Goal: Task Accomplishment & Management: Manage account settings

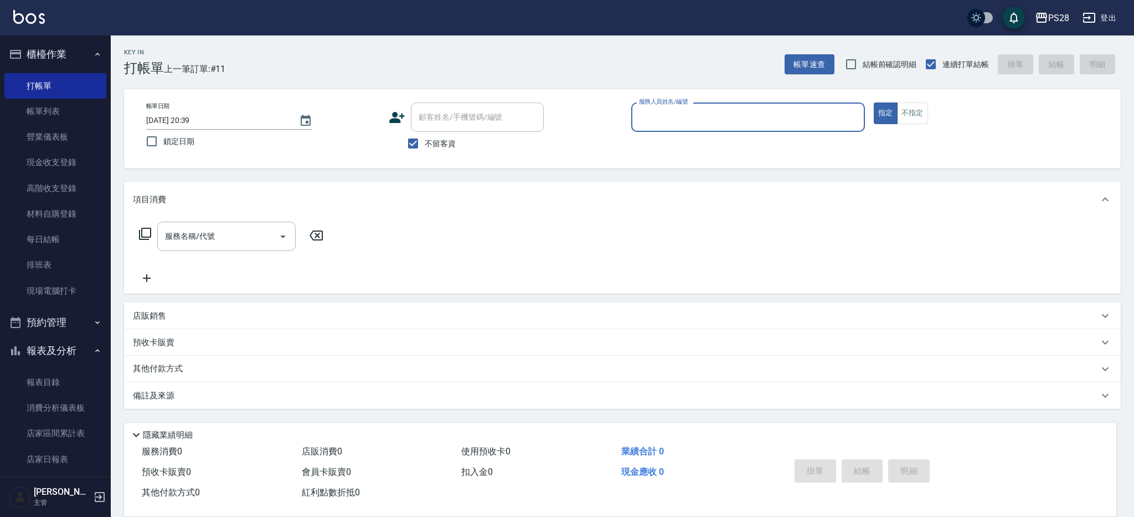
click at [676, 124] on input "服務人員姓名/編號" at bounding box center [748, 116] width 224 height 19
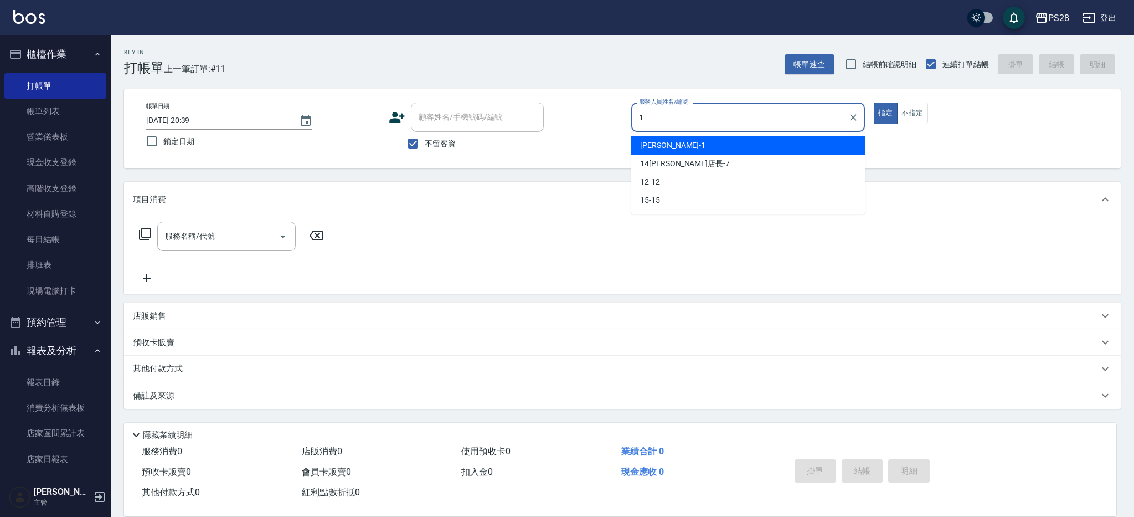
type input "SAM-1"
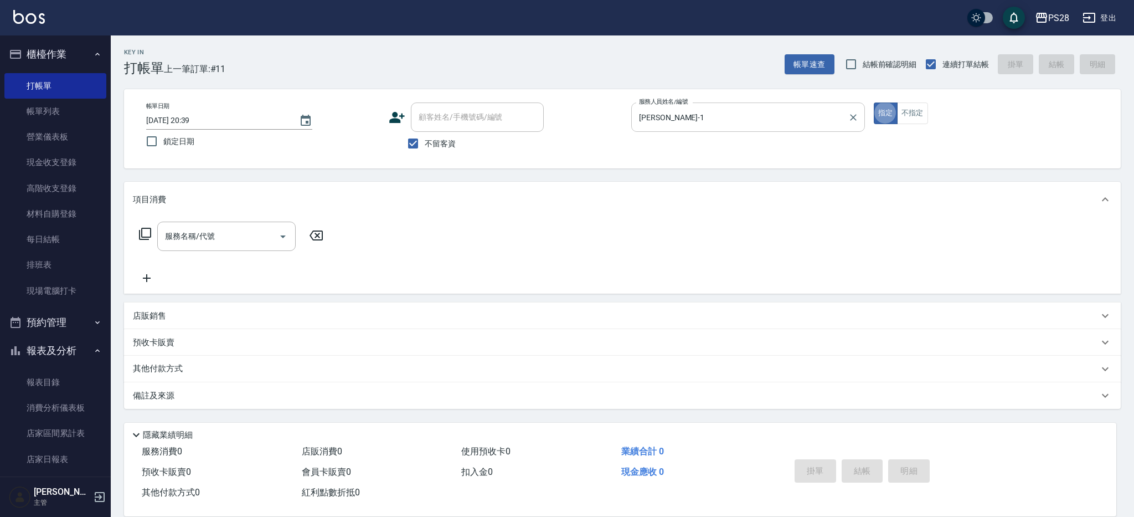
type button "true"
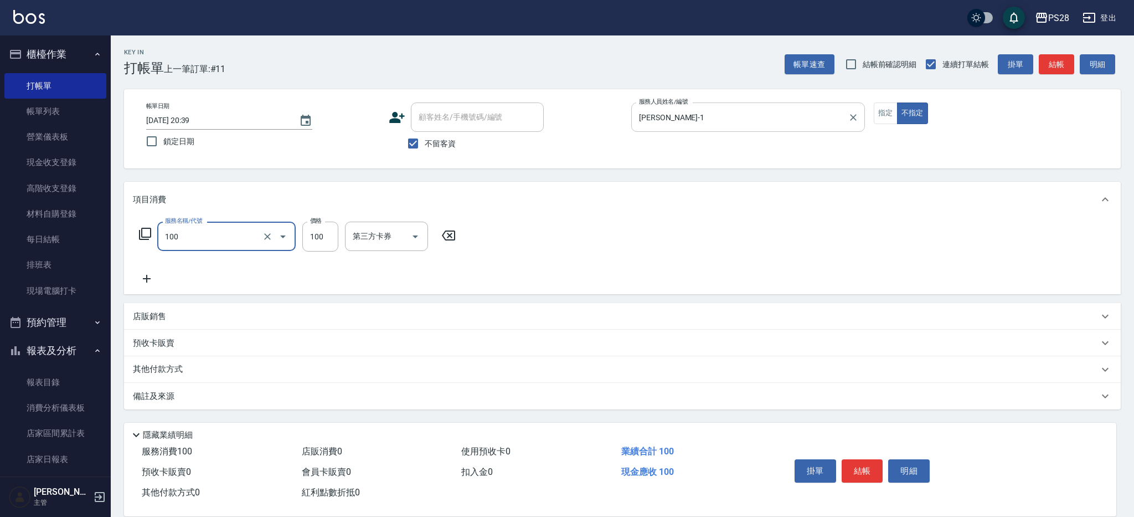
type input "洗髮(100)"
click at [268, 235] on icon "Clear" at bounding box center [267, 236] width 7 height 7
click at [250, 235] on input "服務名稱/代號" at bounding box center [210, 236] width 97 height 19
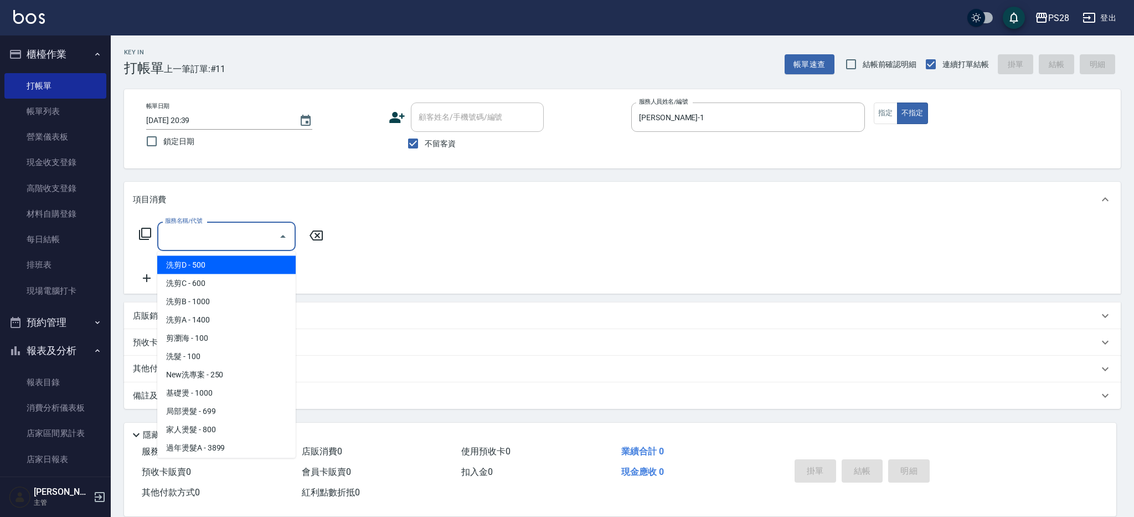
type input "0"
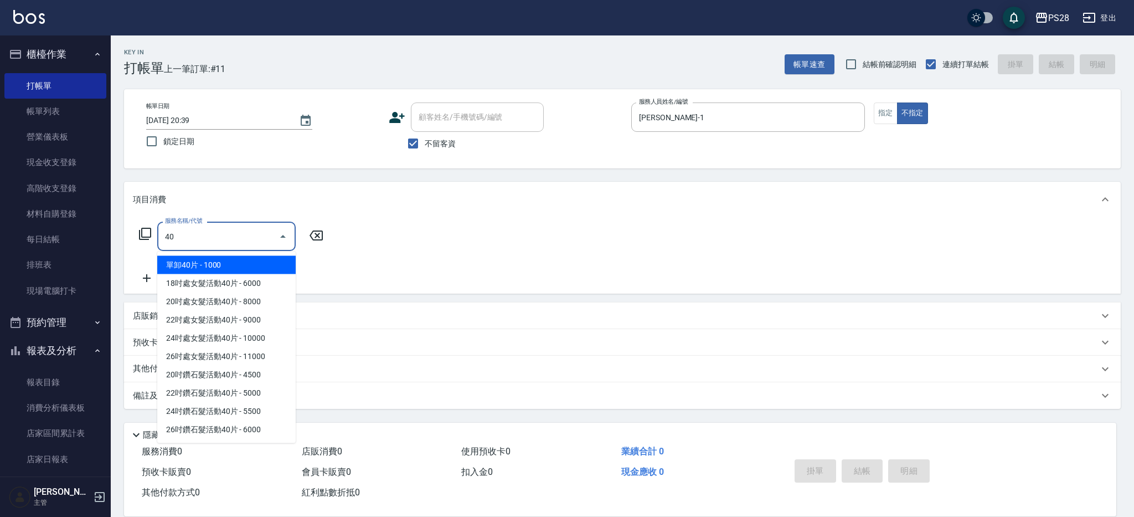
type input "4"
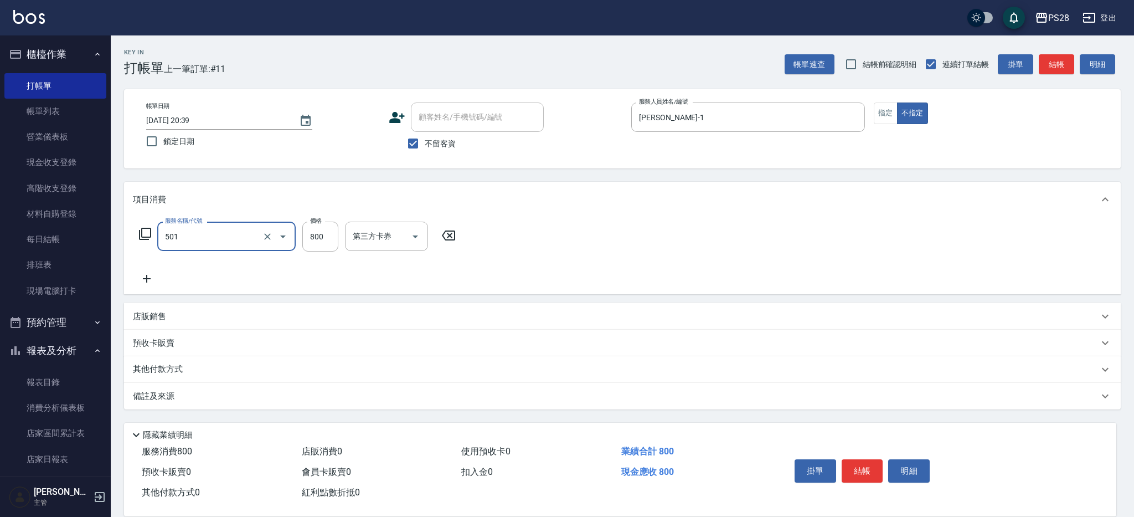
type input "染髮(501)"
type input "1400"
type input "SAM-1"
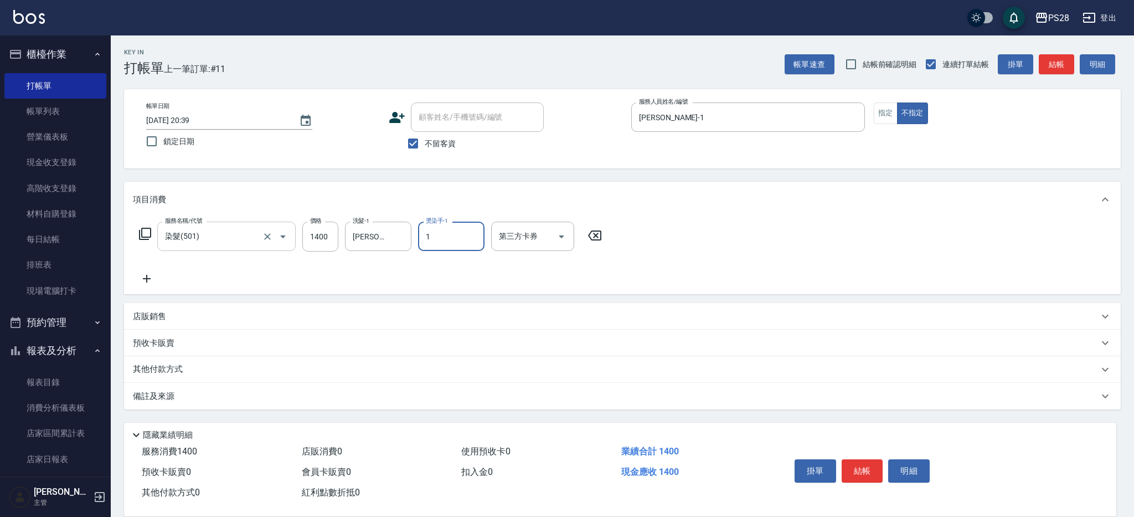
type input "SAM-1"
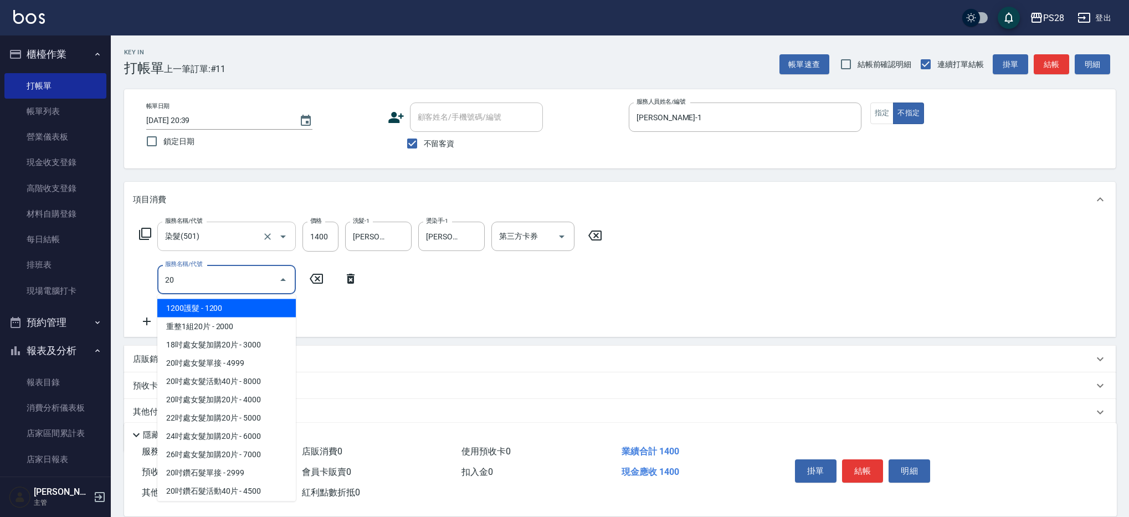
type input "2"
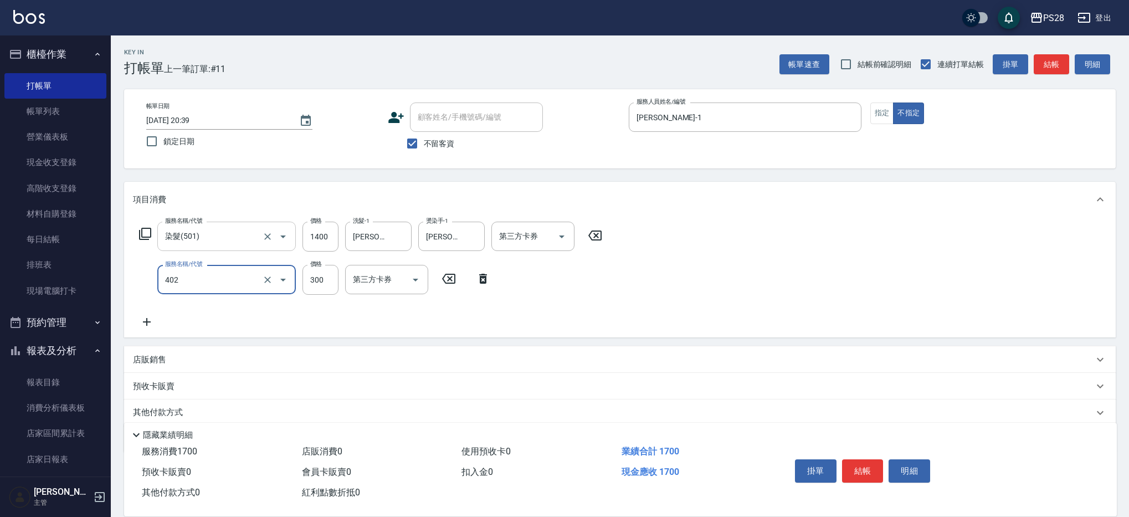
type input "頭皮隔離(402)"
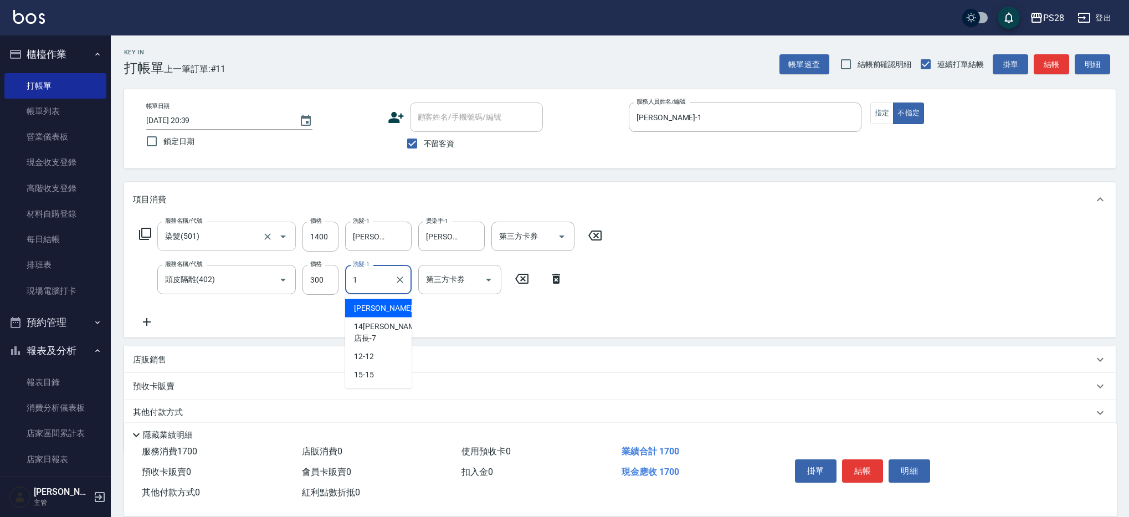
type input "SAM-1"
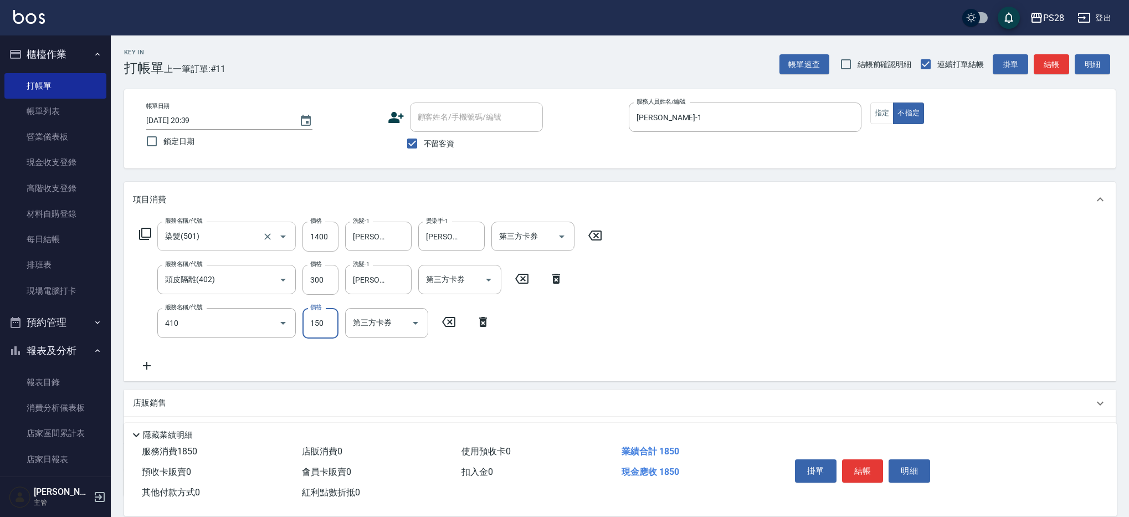
type input "天天瞬護(410)"
type input "100"
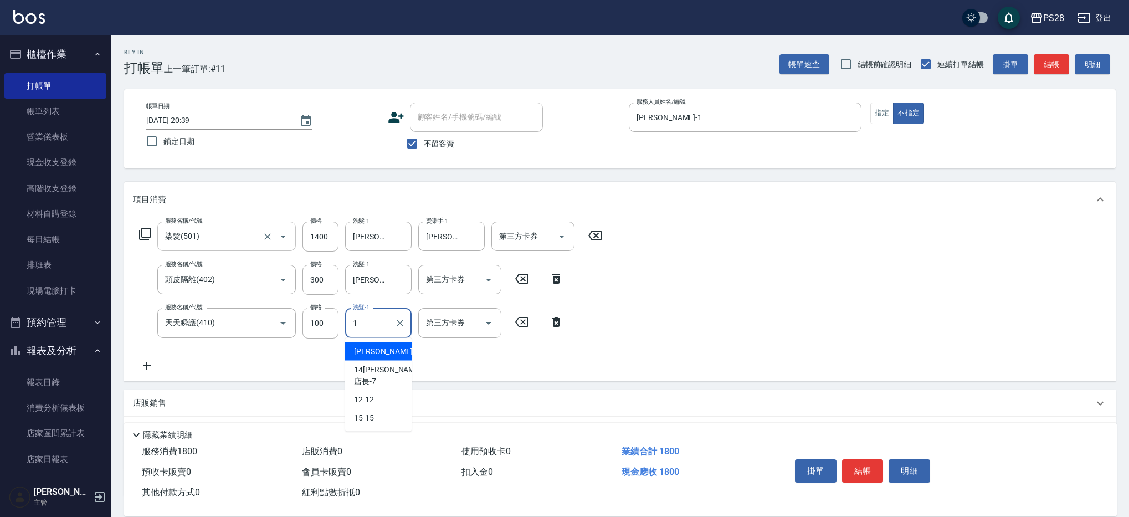
type input "SAM-1"
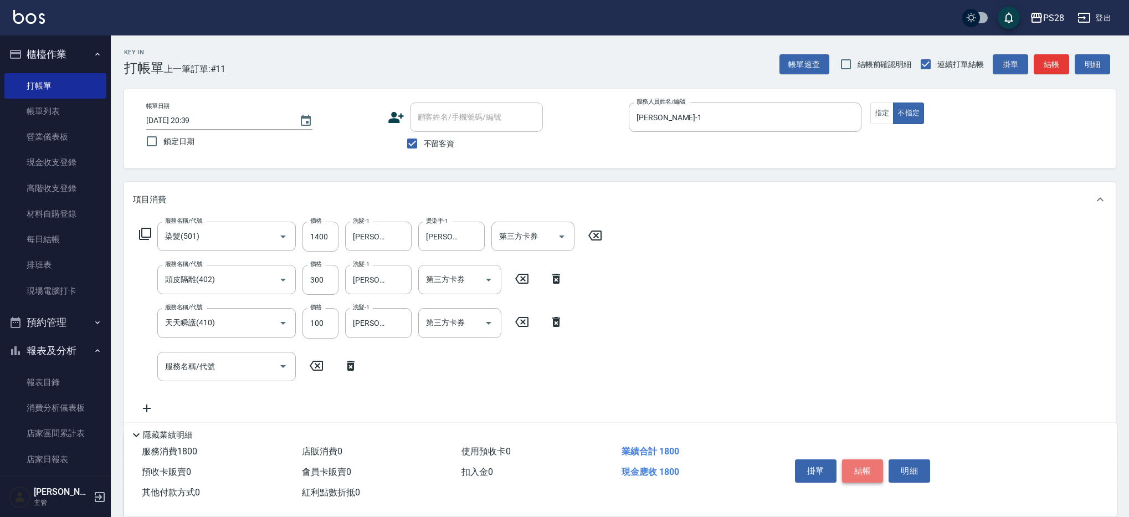
click at [861, 464] on button "結帳" at bounding box center [863, 470] width 42 height 23
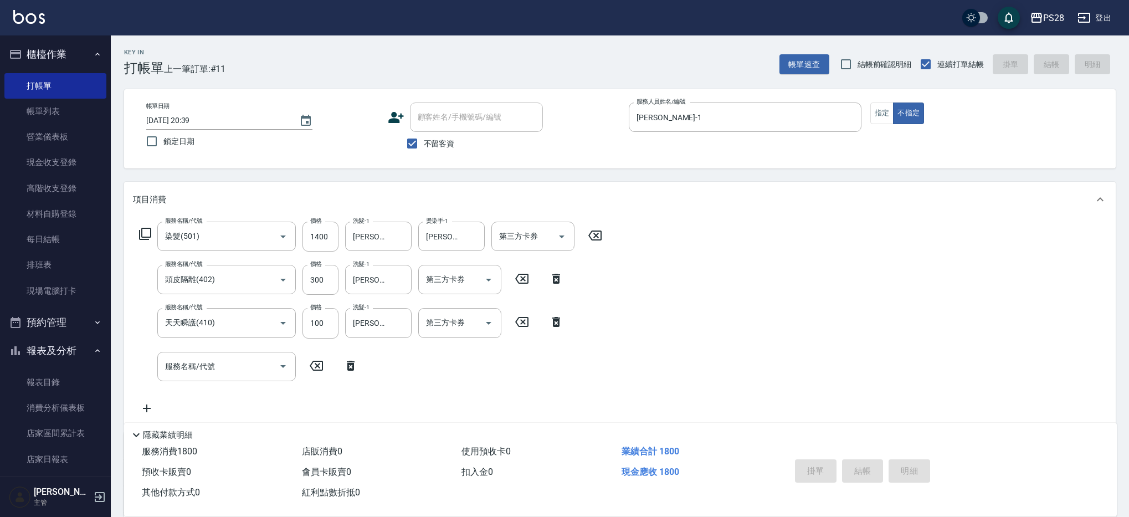
type input "2025/08/14 21:27"
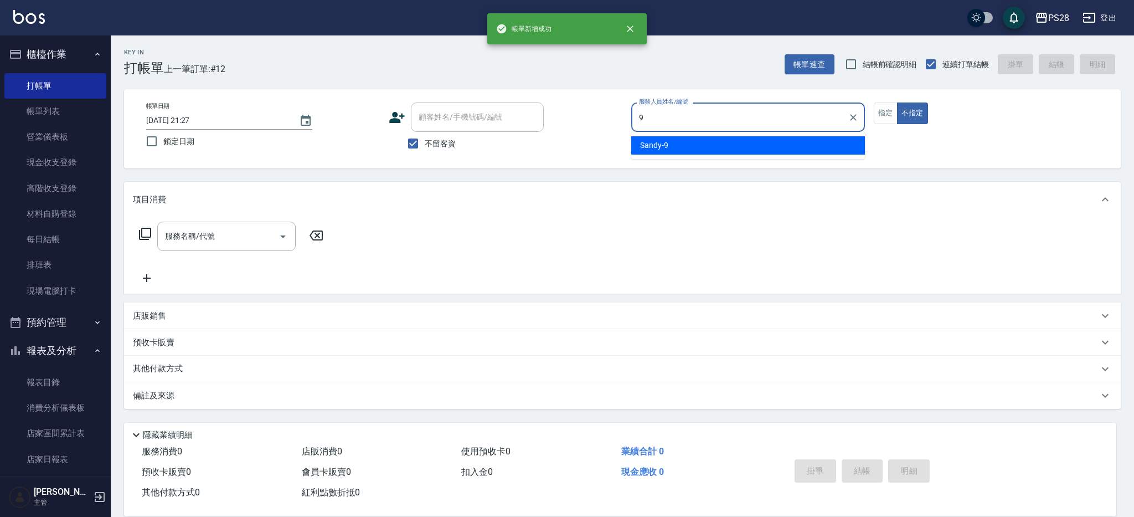
type input "Sandy-9"
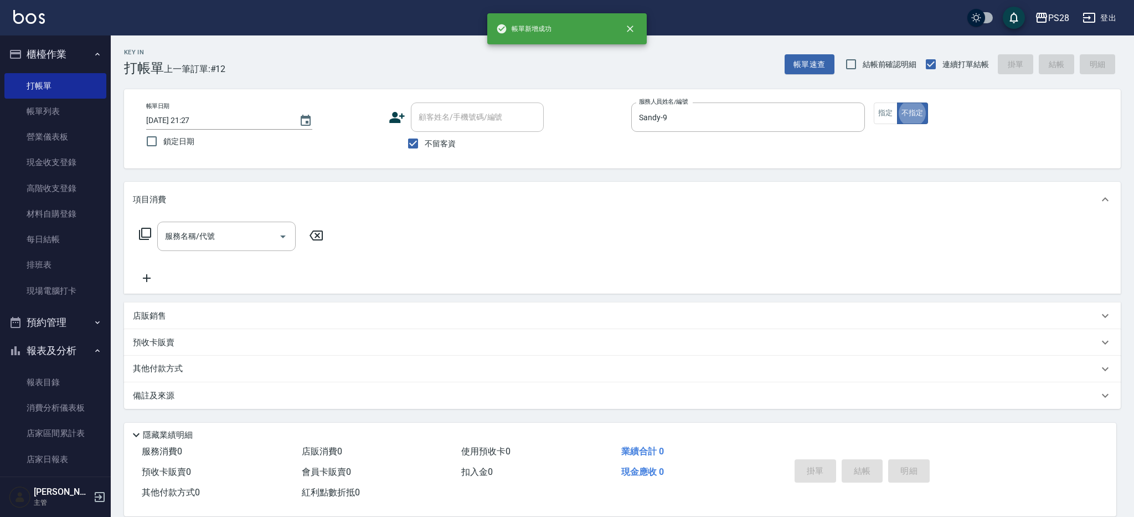
type button "false"
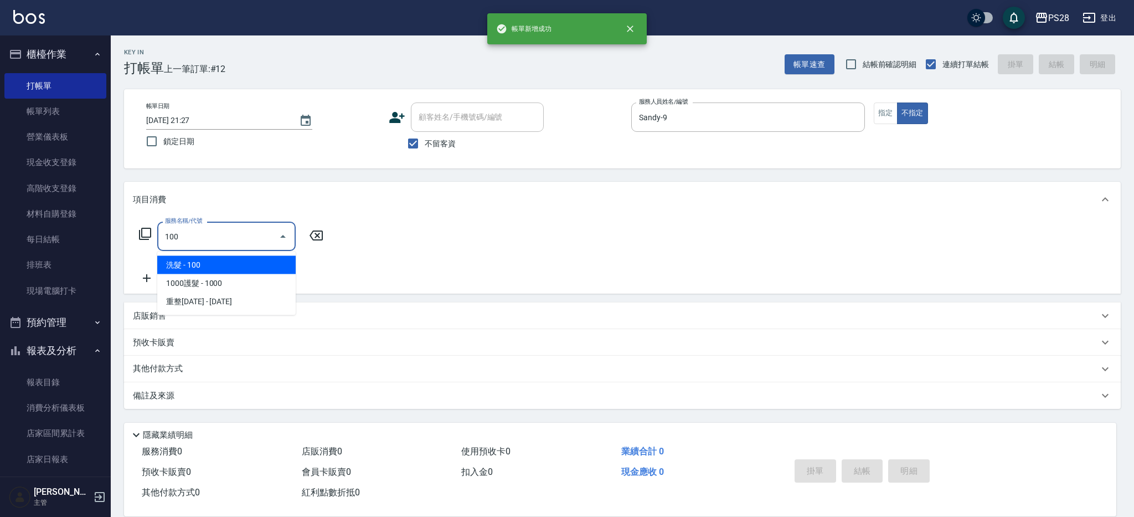
type input "洗髮(100)"
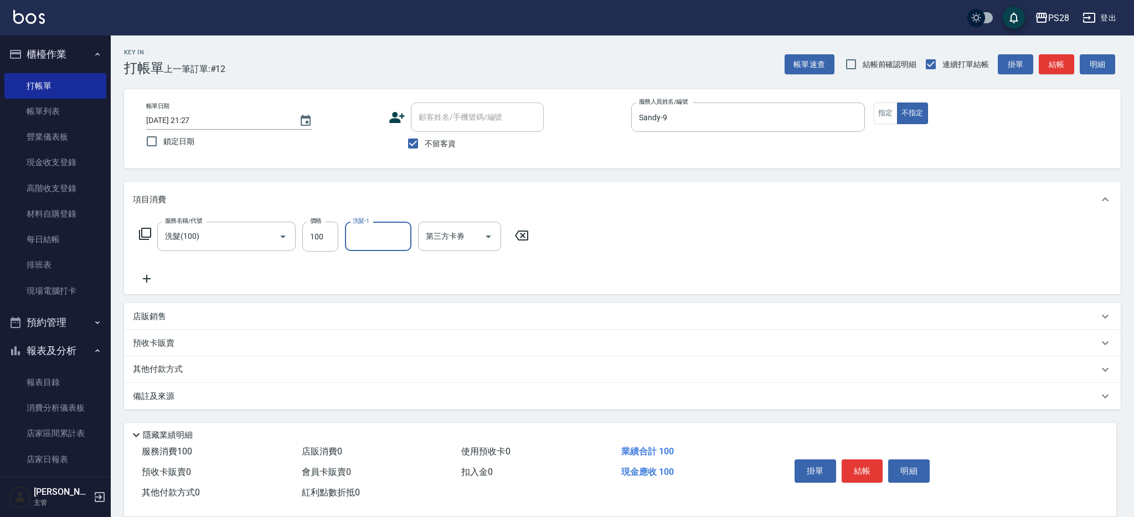
type input "1"
type input "Sandy-9"
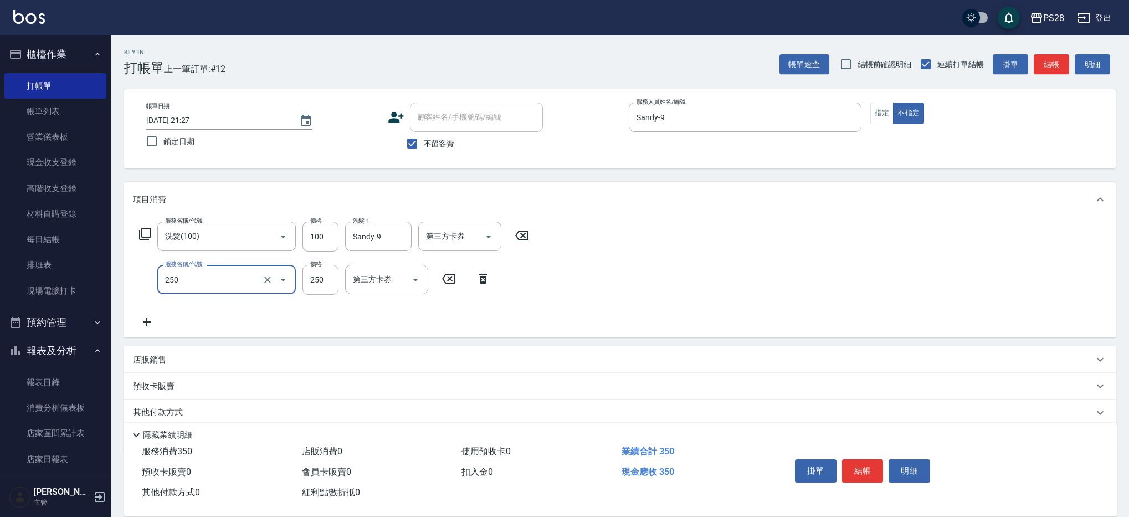
type input "250"
type input "1"
type input "單剪(250)"
type input "149"
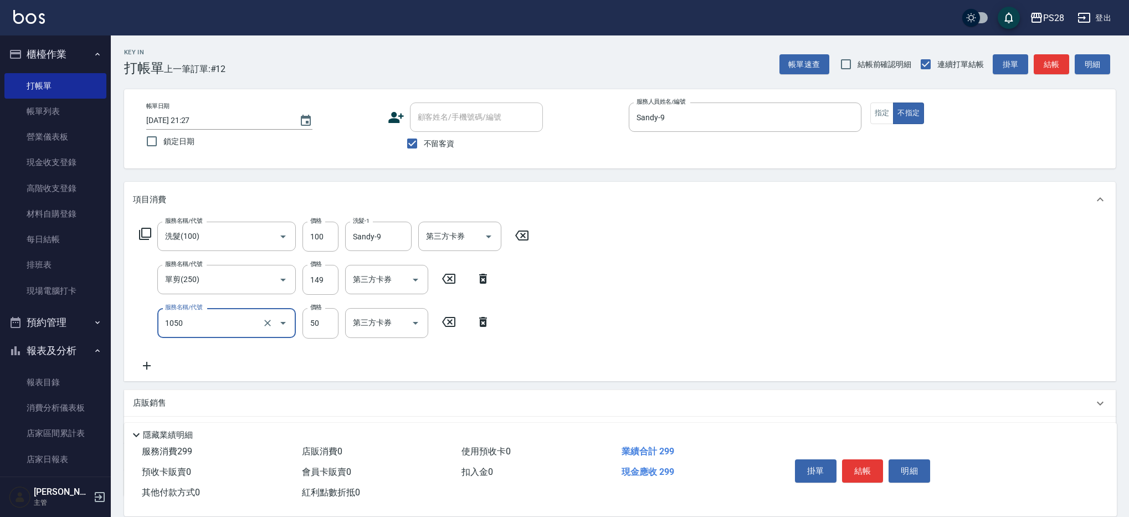
type input "精油(1050)"
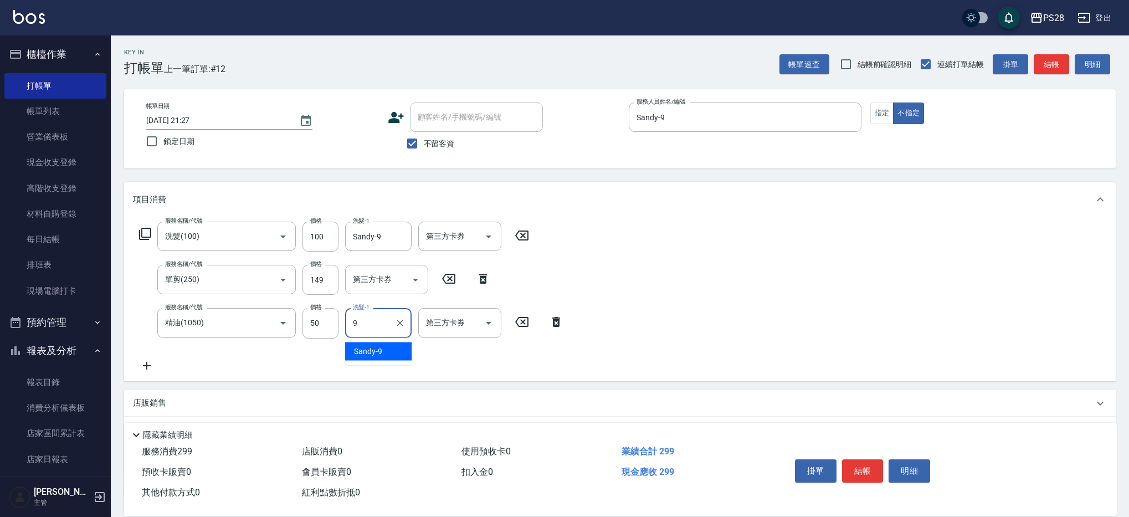
type input "Sandy-9"
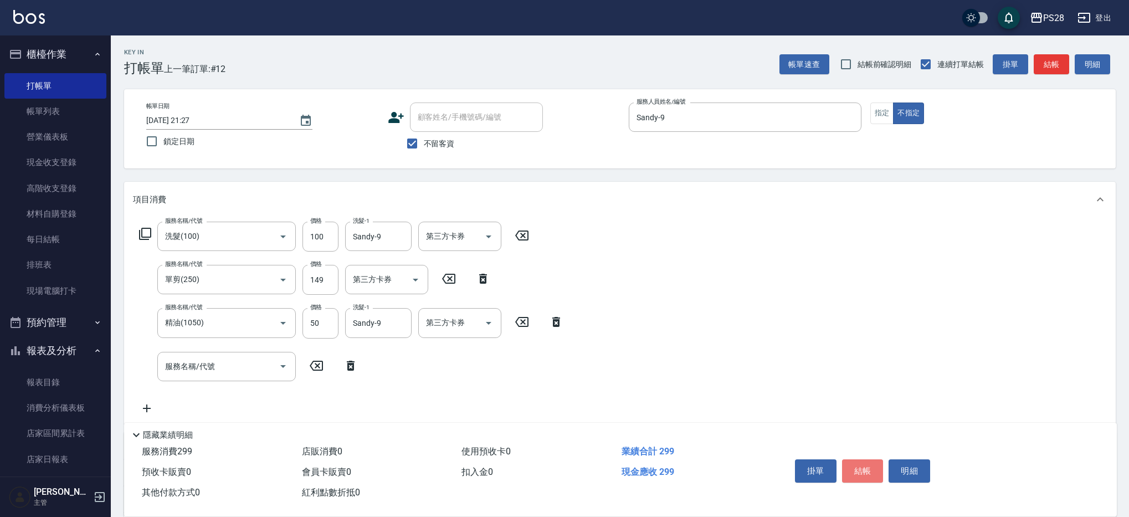
click at [857, 472] on button "結帳" at bounding box center [863, 470] width 42 height 23
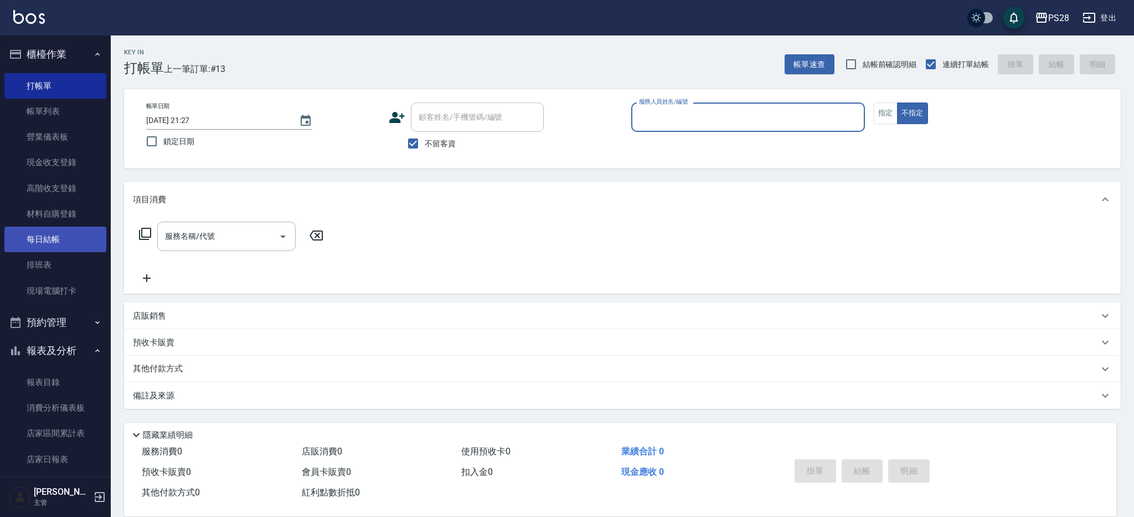
click at [52, 235] on link "每日結帳" at bounding box center [55, 239] width 102 height 25
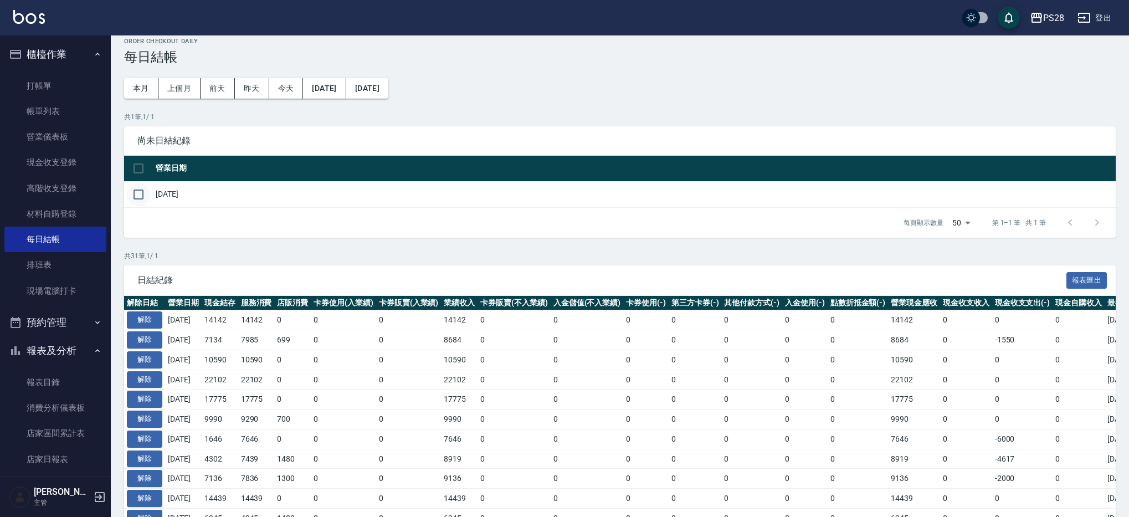
scroll to position [12, 0]
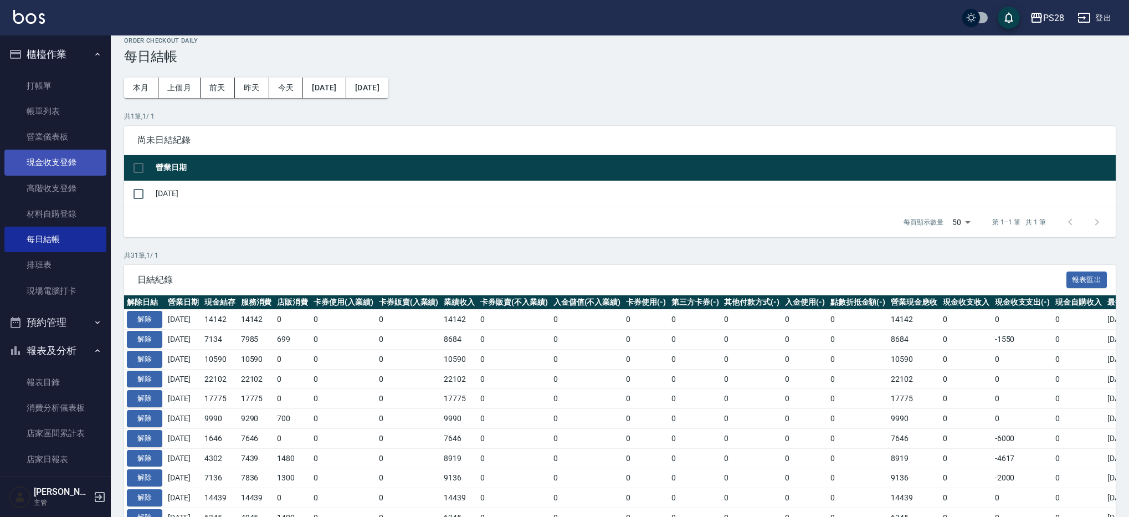
click at [67, 152] on link "現金收支登錄" at bounding box center [55, 162] width 102 height 25
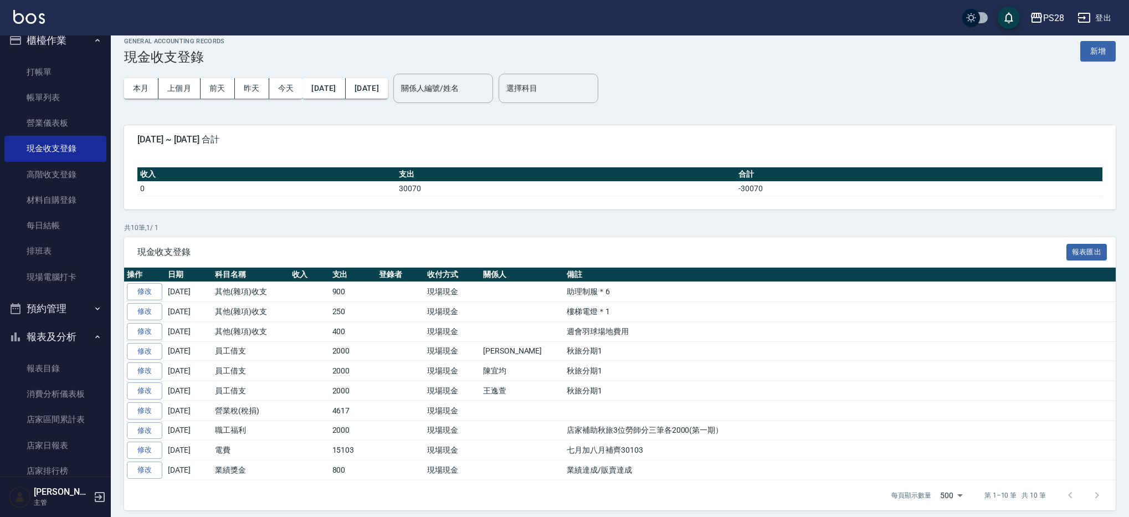
scroll to position [17, 0]
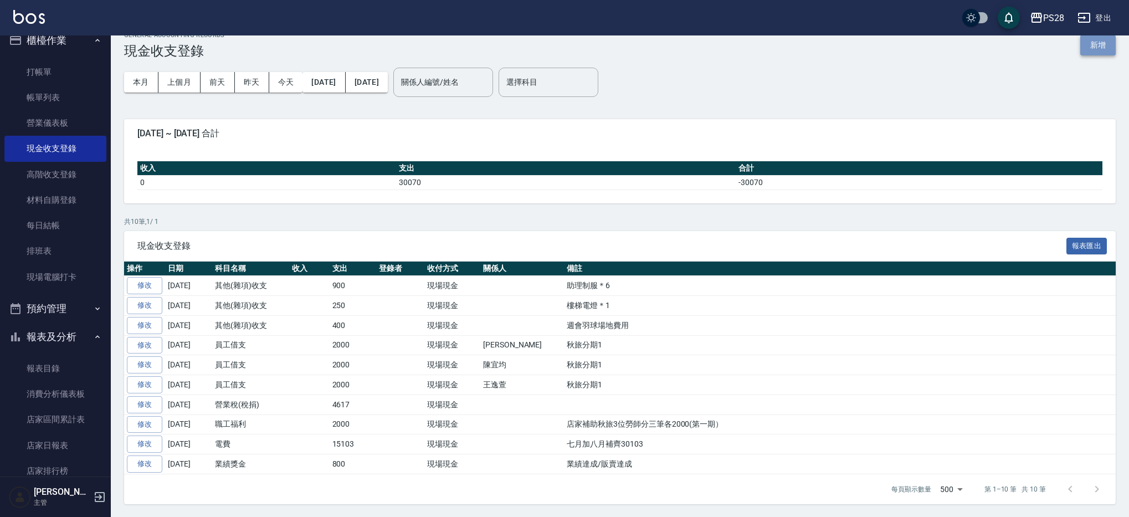
click at [1103, 47] on button "新增" at bounding box center [1097, 45] width 35 height 20
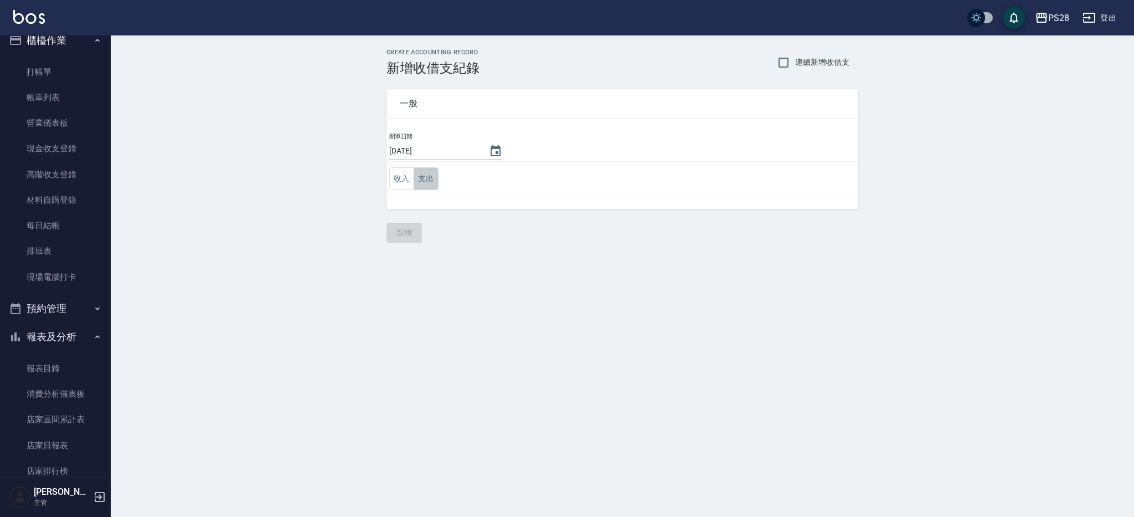
click at [419, 178] on button "支出" at bounding box center [426, 178] width 25 height 23
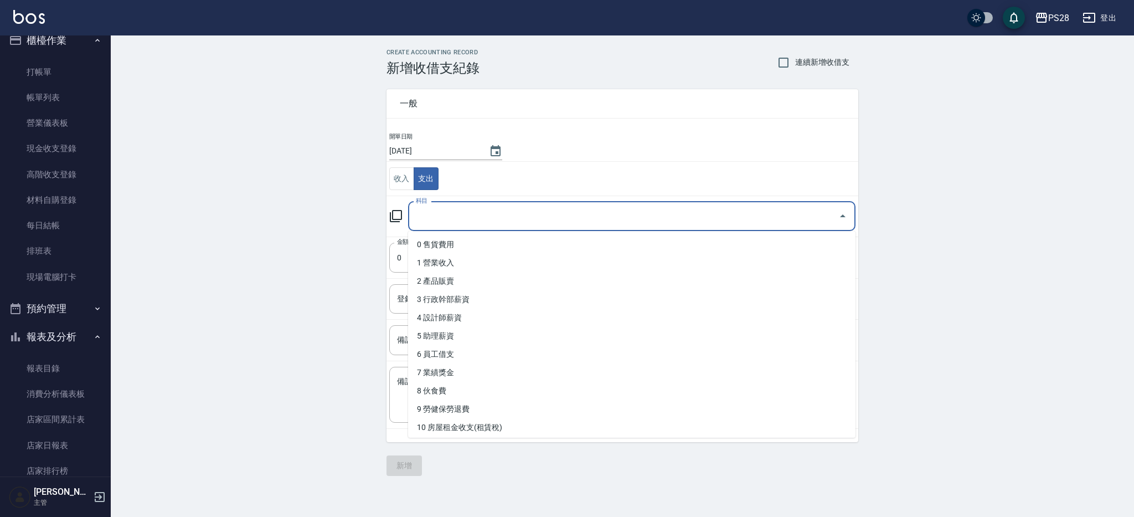
click at [467, 225] on input "科目" at bounding box center [623, 216] width 421 height 19
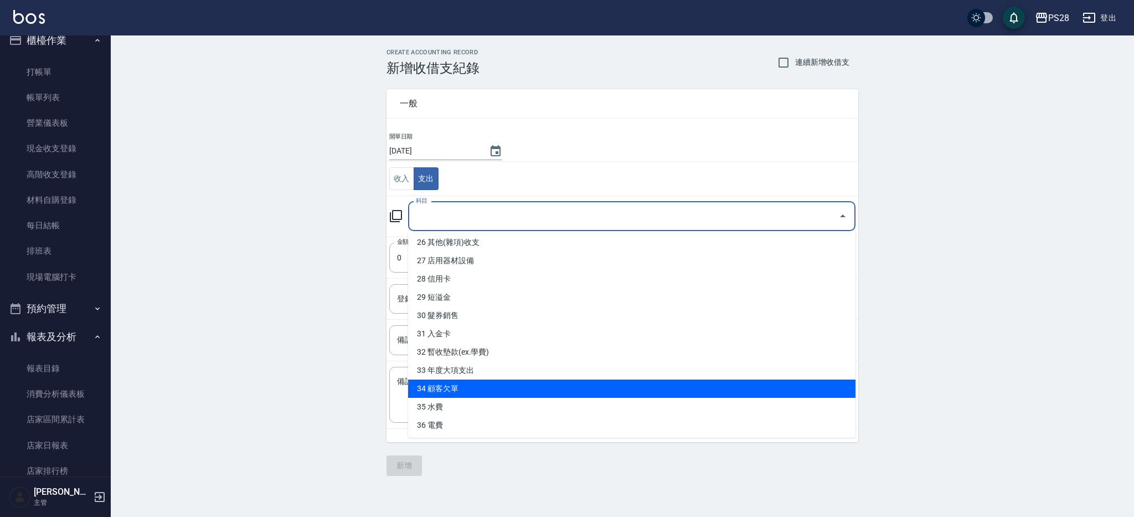
scroll to position [469, 0]
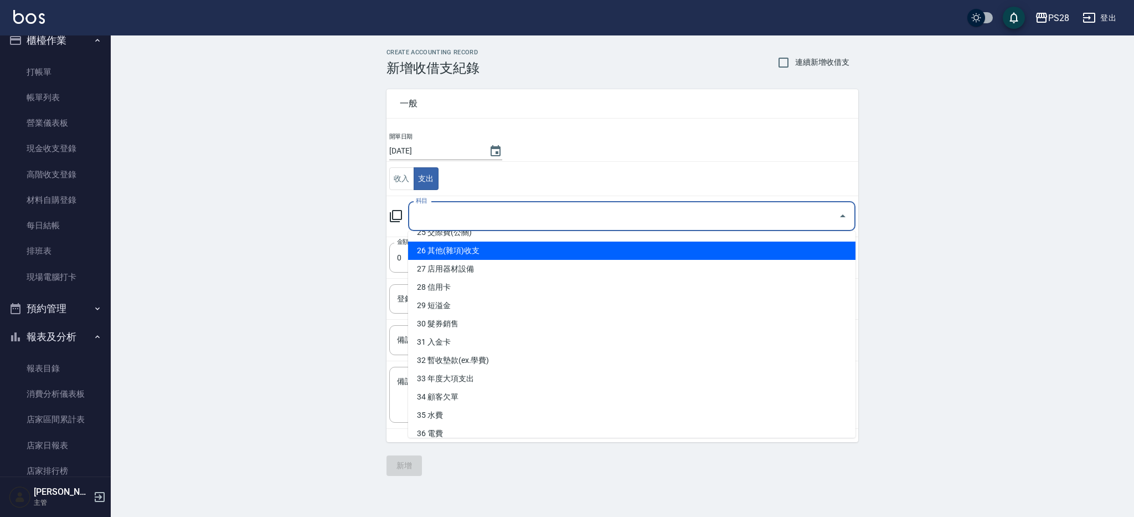
click at [493, 252] on li "26 其他(雜項)收支" at bounding box center [632, 250] width 448 height 18
type input "26 其他(雜項)收支"
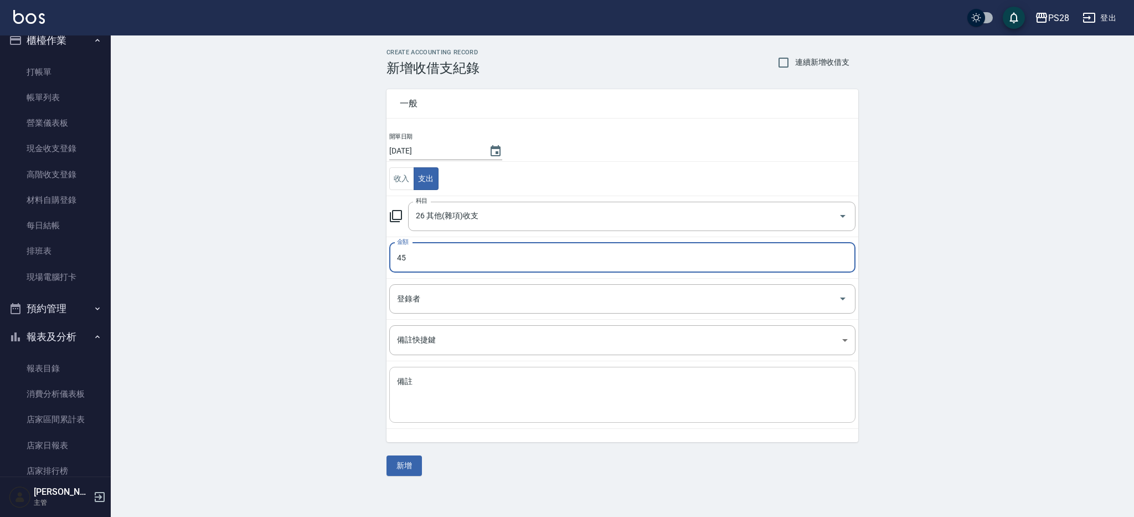
type input "45"
click at [501, 376] on textarea "備註" at bounding box center [622, 395] width 451 height 38
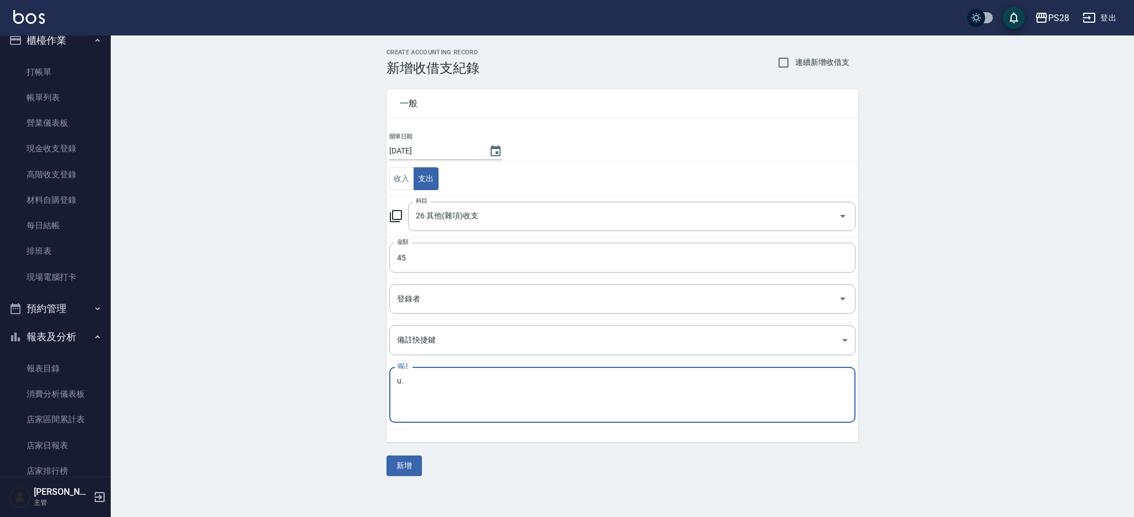
type textarea "u"
type textarea "油漆刷"
click at [419, 461] on button "新增" at bounding box center [404, 465] width 35 height 20
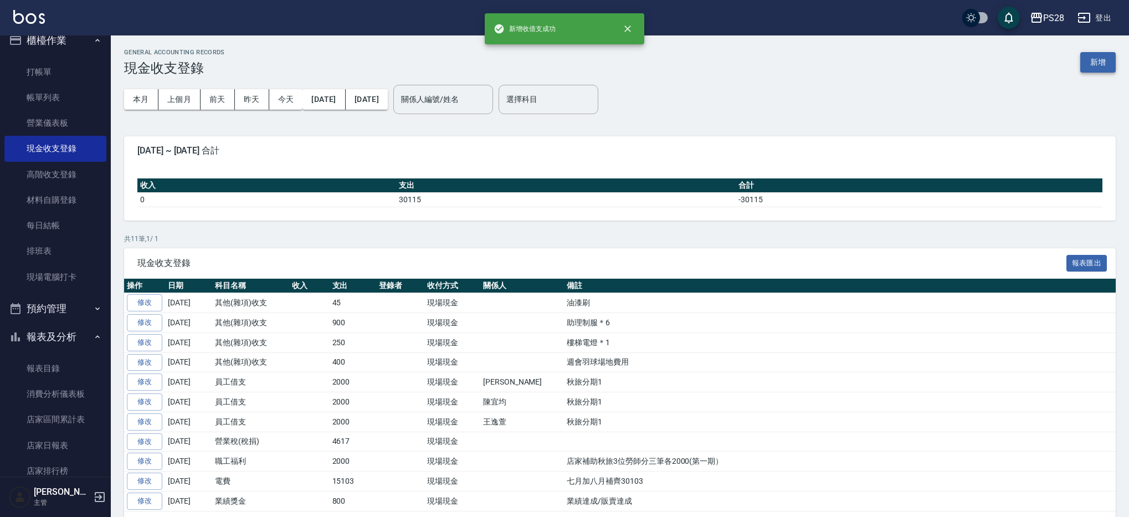
click at [1103, 63] on button "新增" at bounding box center [1097, 62] width 35 height 20
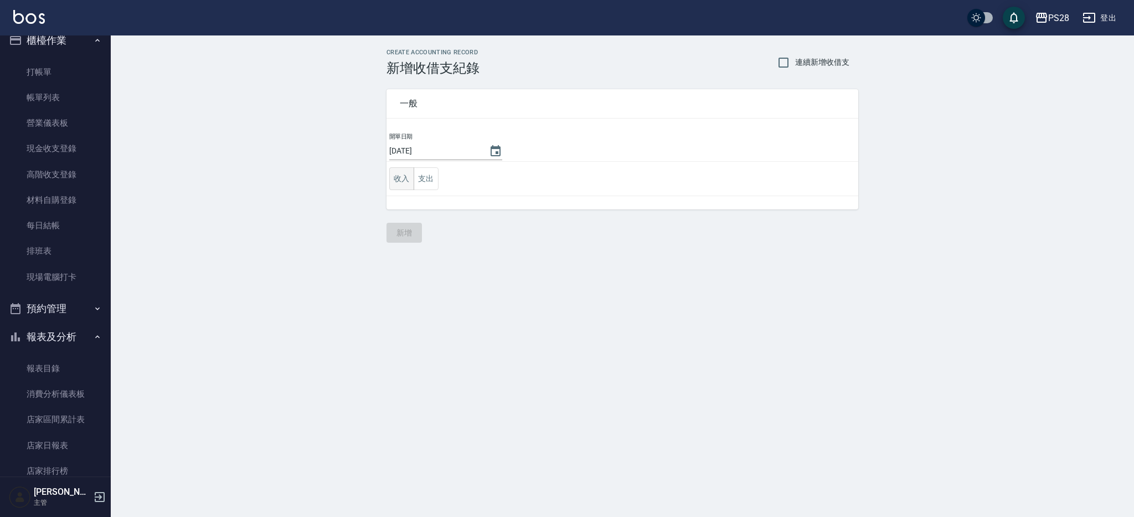
click at [407, 172] on button "收入" at bounding box center [401, 178] width 25 height 23
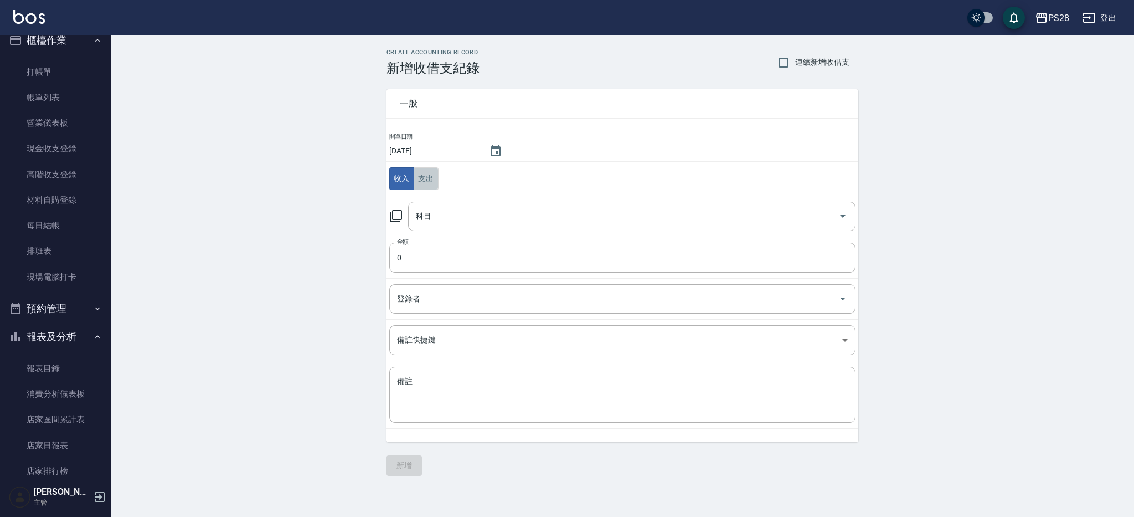
click at [423, 173] on button "支出" at bounding box center [426, 178] width 25 height 23
click at [484, 209] on input "科目" at bounding box center [623, 216] width 421 height 19
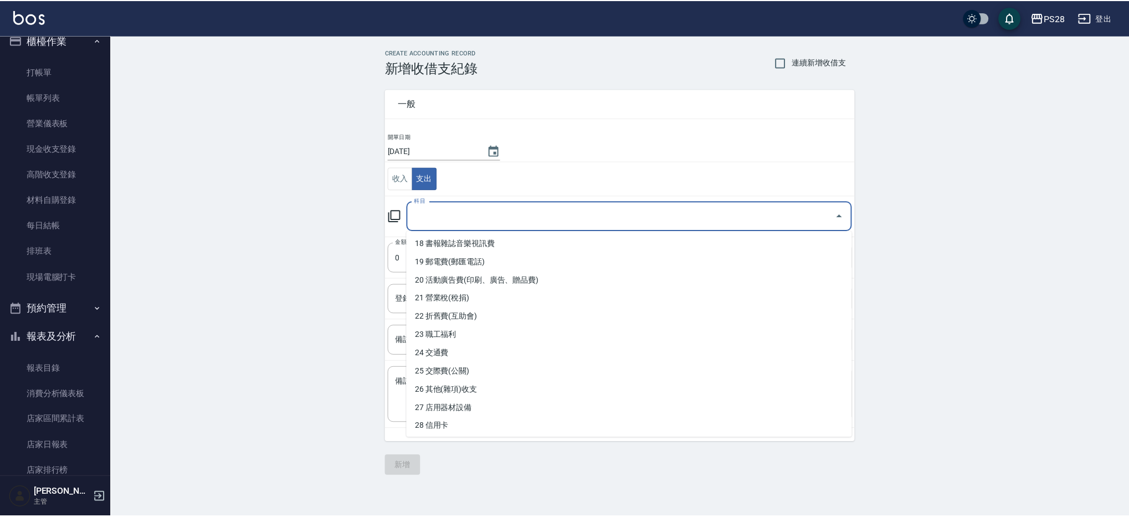
scroll to position [351, 0]
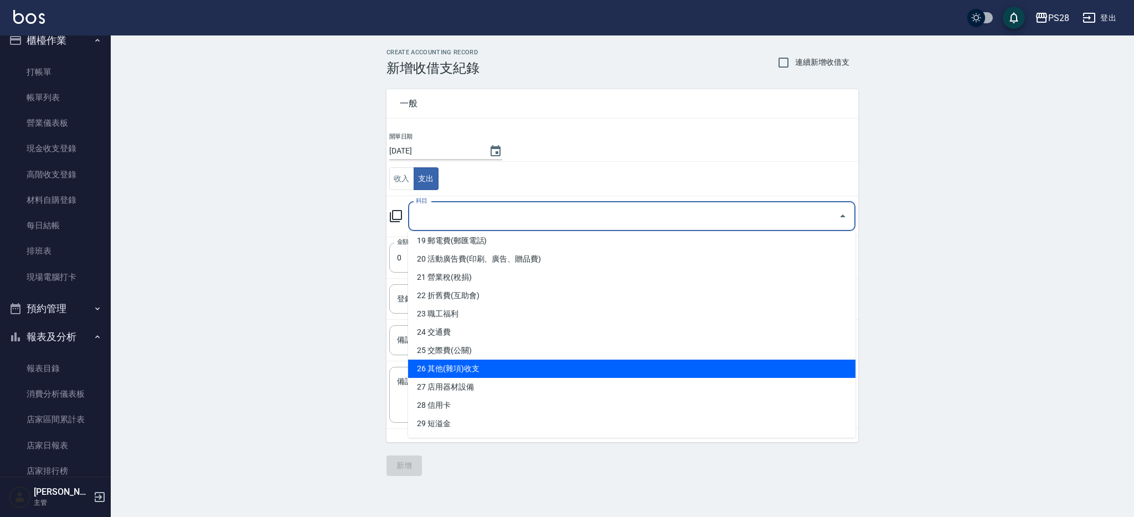
click at [498, 363] on li "26 其他(雜項)收支" at bounding box center [632, 368] width 448 height 18
type input "26 其他(雜項)收支"
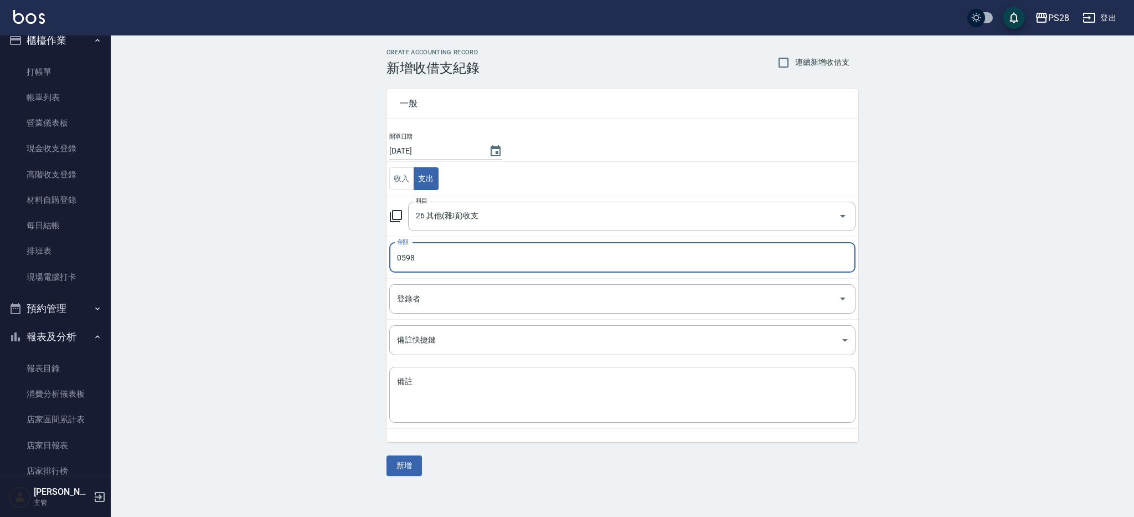
type input "0598"
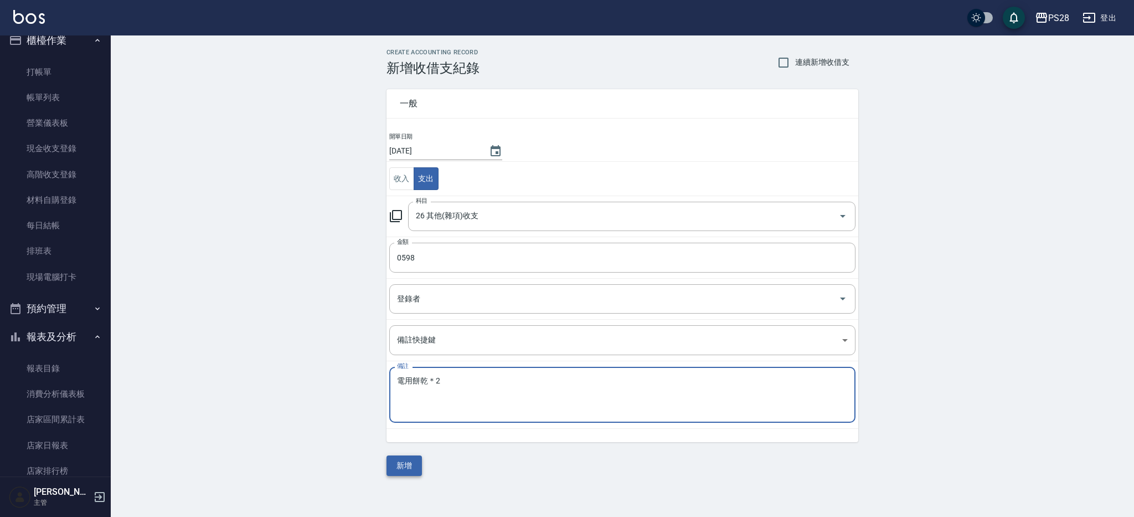
type textarea "電用餅乾＊2"
click at [400, 458] on button "新增" at bounding box center [404, 465] width 35 height 20
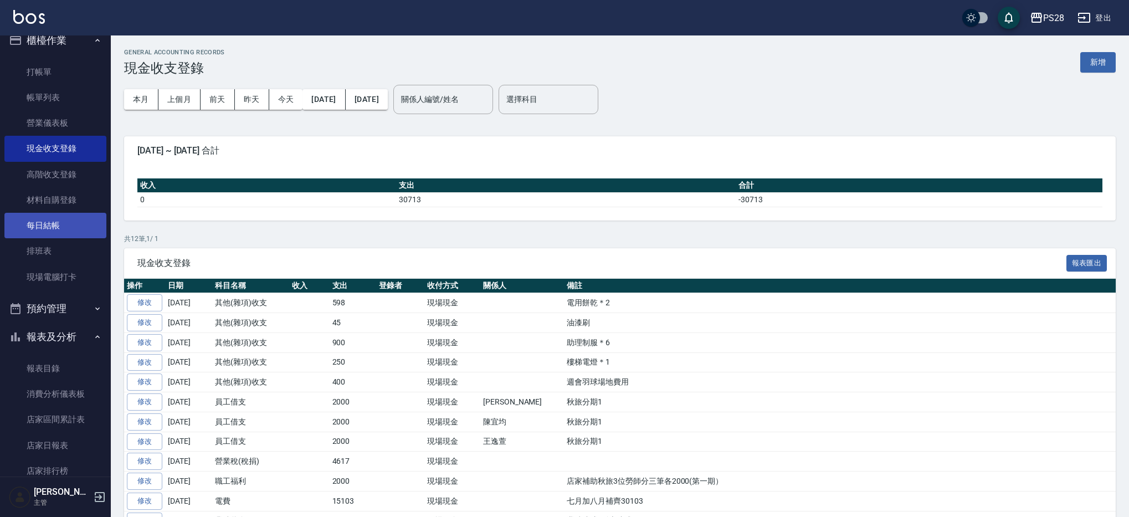
click at [48, 228] on link "每日結帳" at bounding box center [55, 225] width 102 height 25
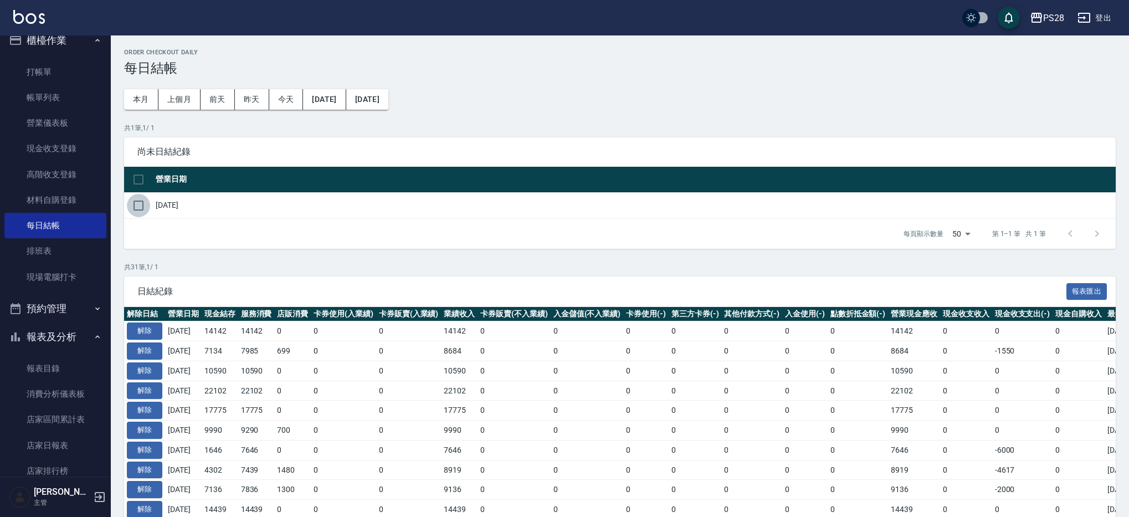
click at [136, 204] on input "checkbox" at bounding box center [138, 205] width 23 height 23
checkbox input "true"
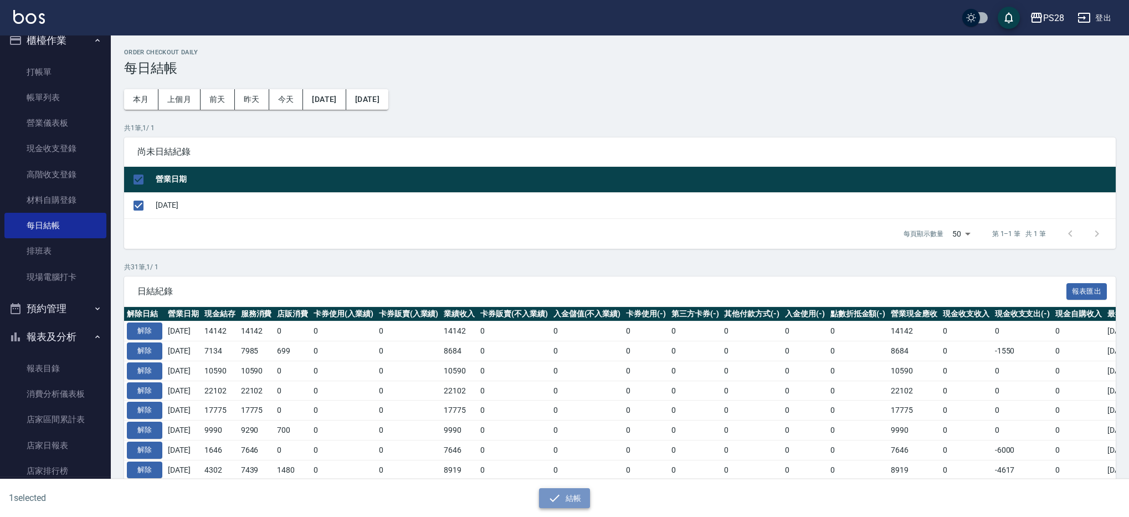
click at [567, 500] on button "結帳" at bounding box center [565, 498] width 52 height 20
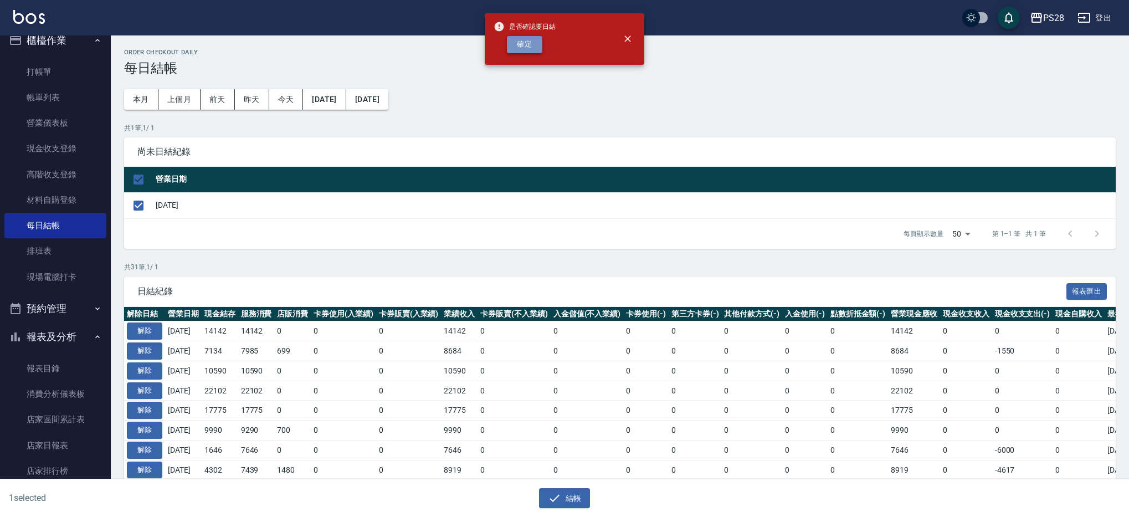
click at [516, 49] on button "確定" at bounding box center [524, 44] width 35 height 17
checkbox input "false"
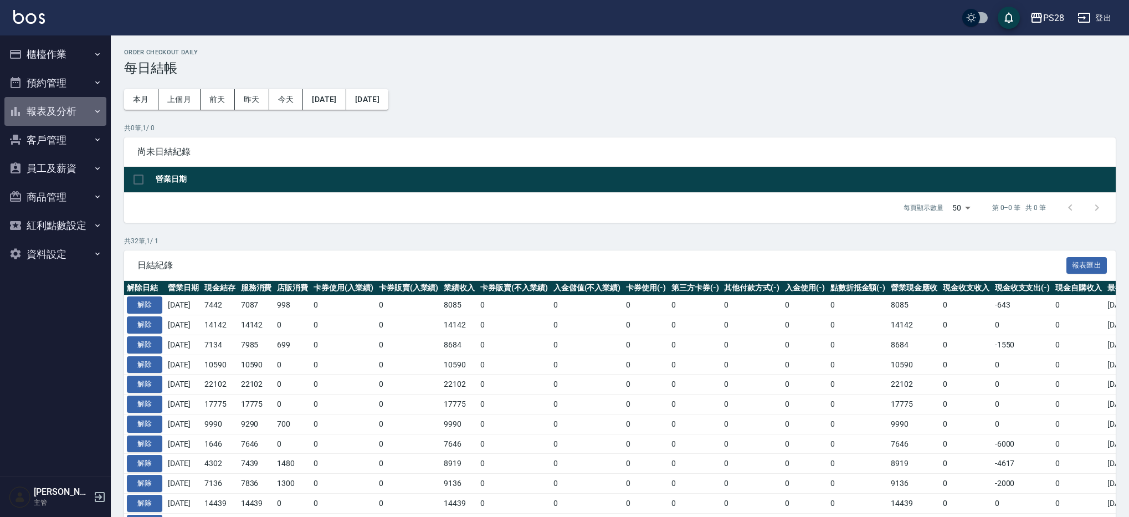
click at [79, 109] on button "報表及分析" at bounding box center [55, 111] width 102 height 29
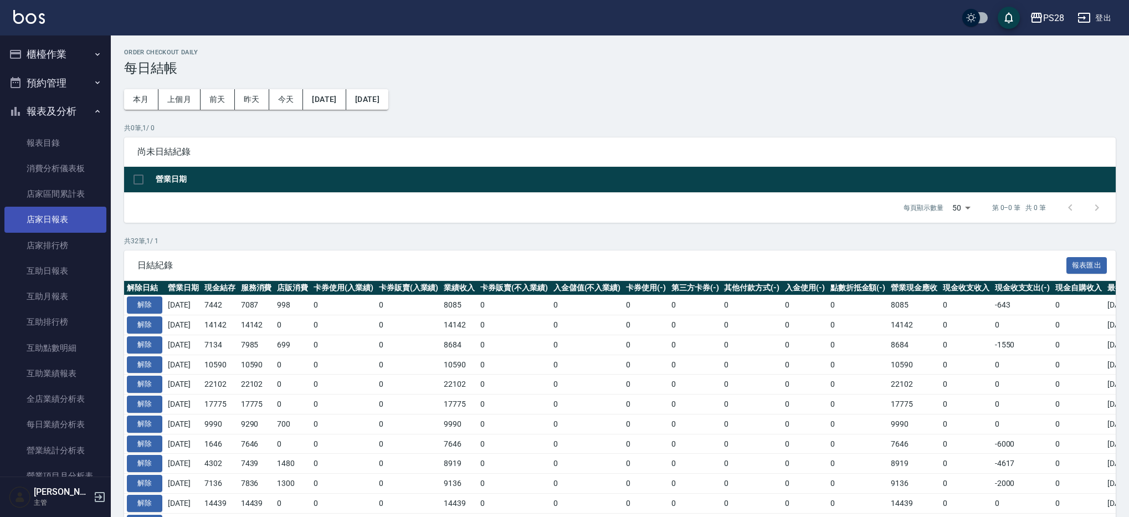
click at [73, 220] on link "店家日報表" at bounding box center [55, 219] width 102 height 25
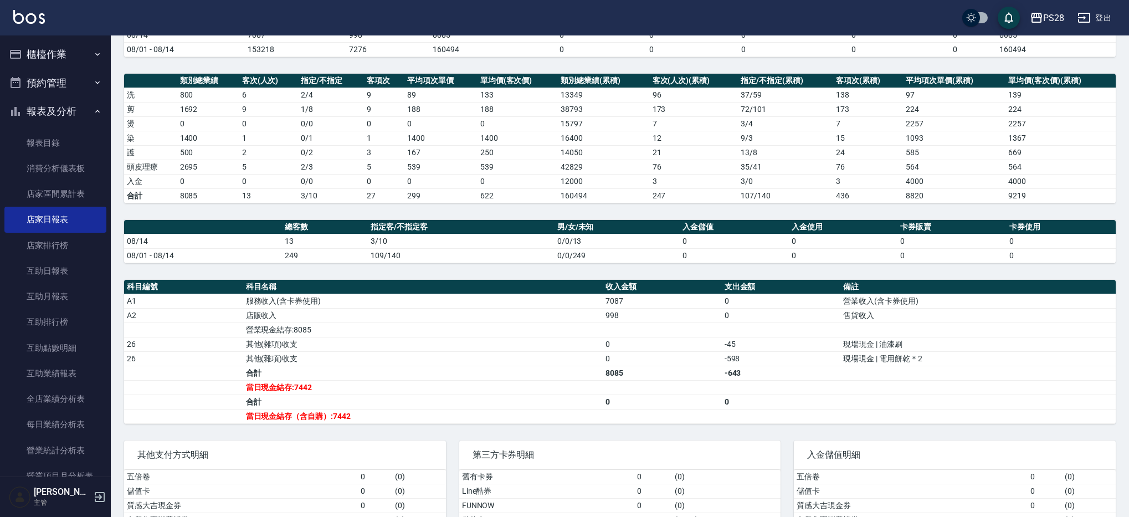
click at [58, 55] on button "櫃檯作業" at bounding box center [55, 54] width 102 height 29
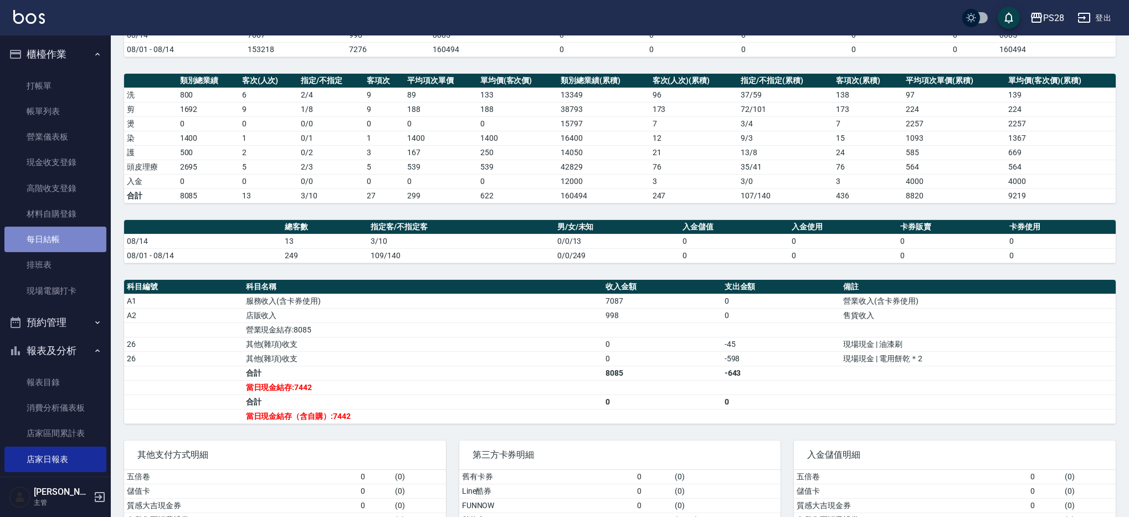
click at [80, 233] on link "每日結帳" at bounding box center [55, 239] width 102 height 25
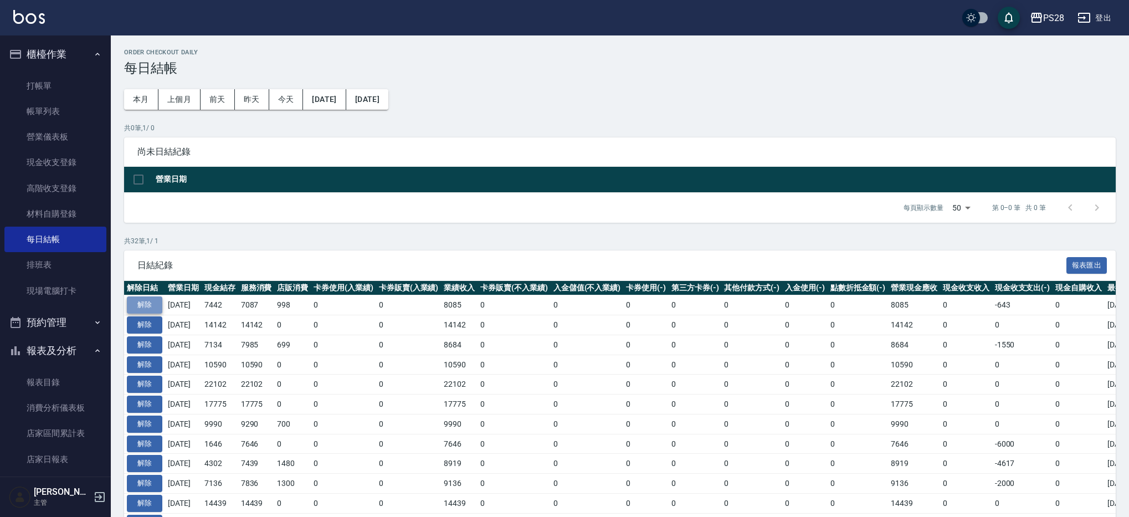
click at [156, 305] on button "解除" at bounding box center [144, 304] width 35 height 17
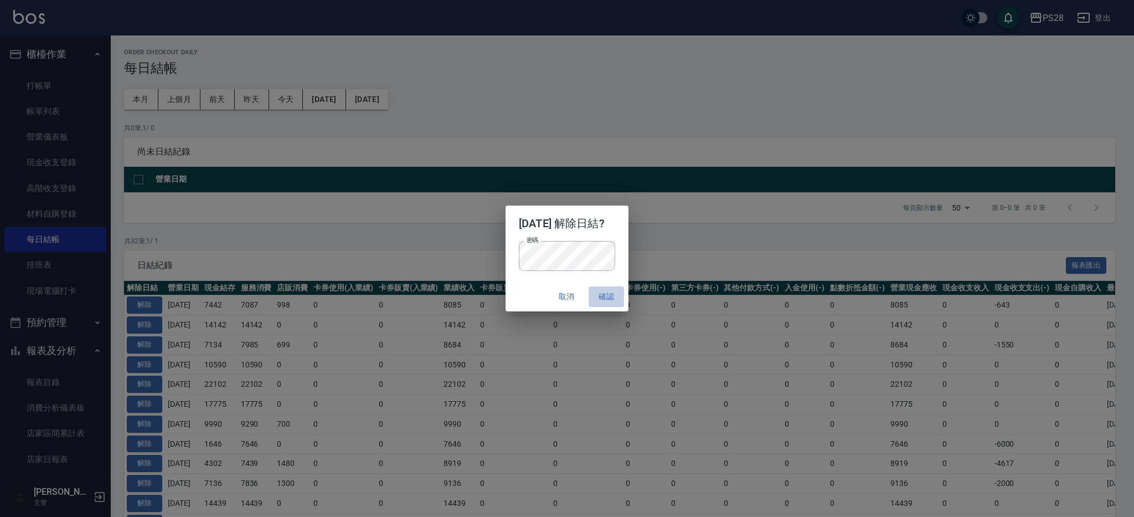
click at [609, 294] on button "確認" at bounding box center [606, 296] width 35 height 20
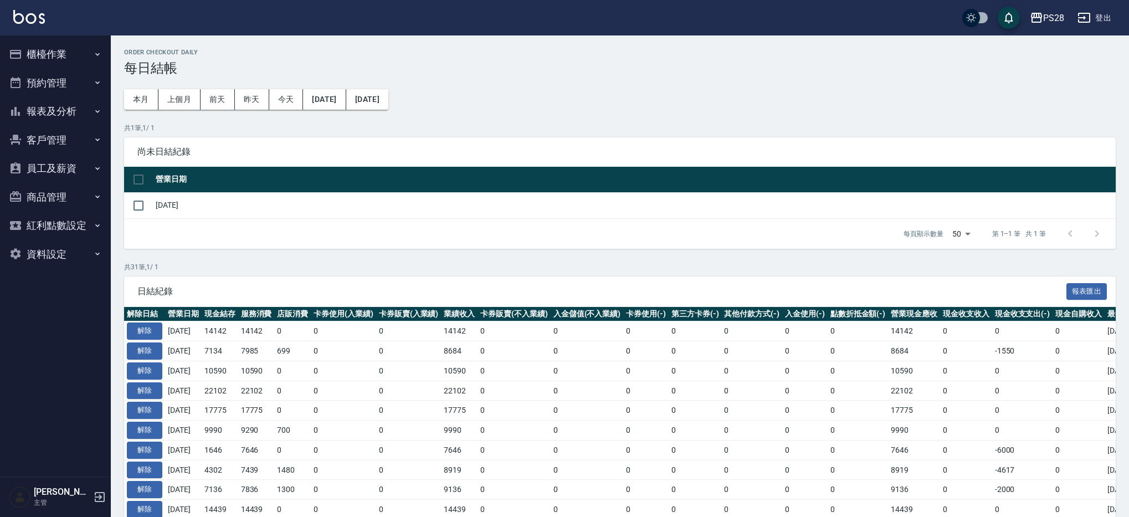
click at [75, 44] on button "櫃檯作業" at bounding box center [55, 54] width 102 height 29
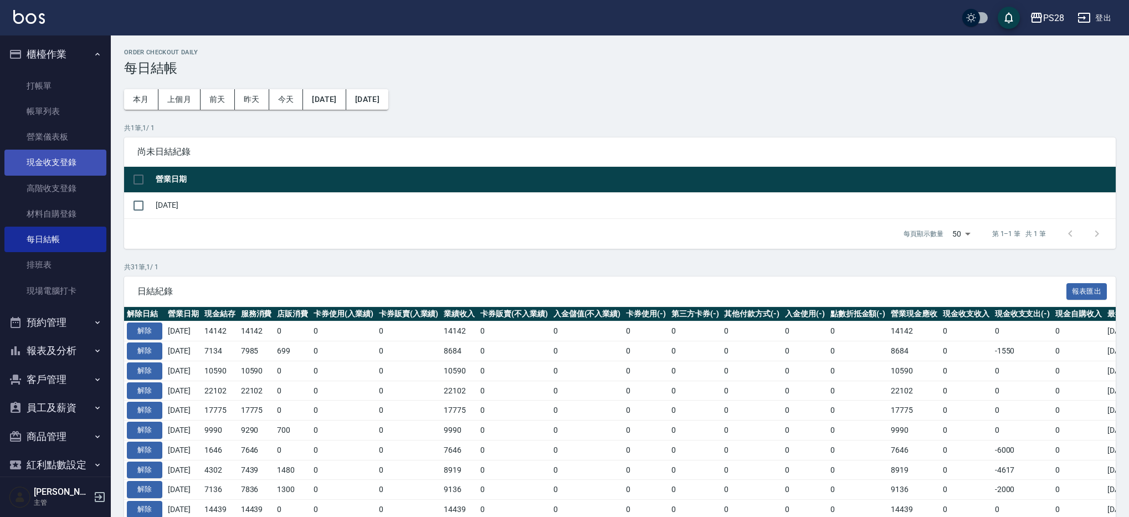
click at [67, 151] on link "現金收支登錄" at bounding box center [55, 162] width 102 height 25
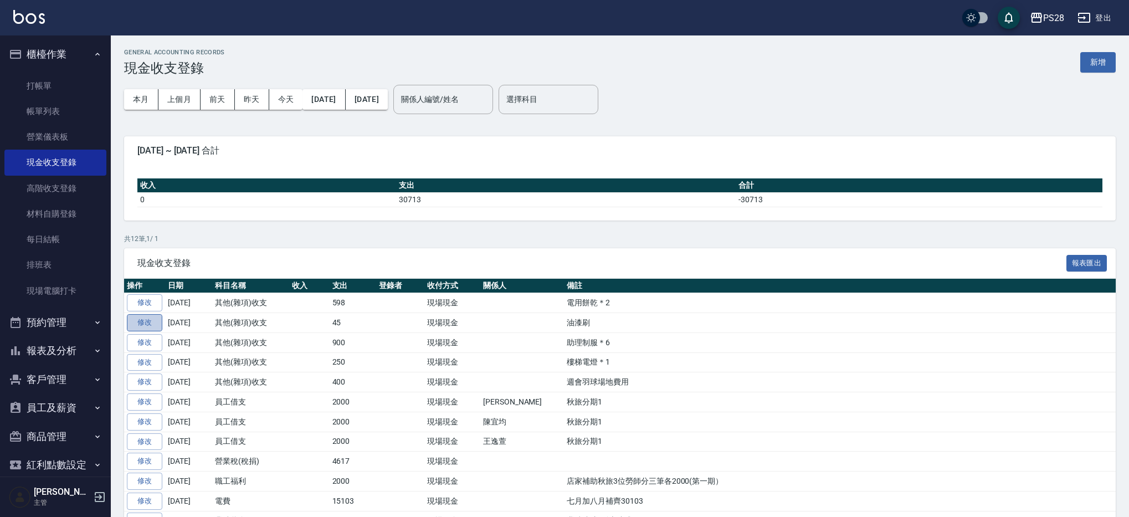
click at [156, 323] on link "修改" at bounding box center [144, 322] width 35 height 17
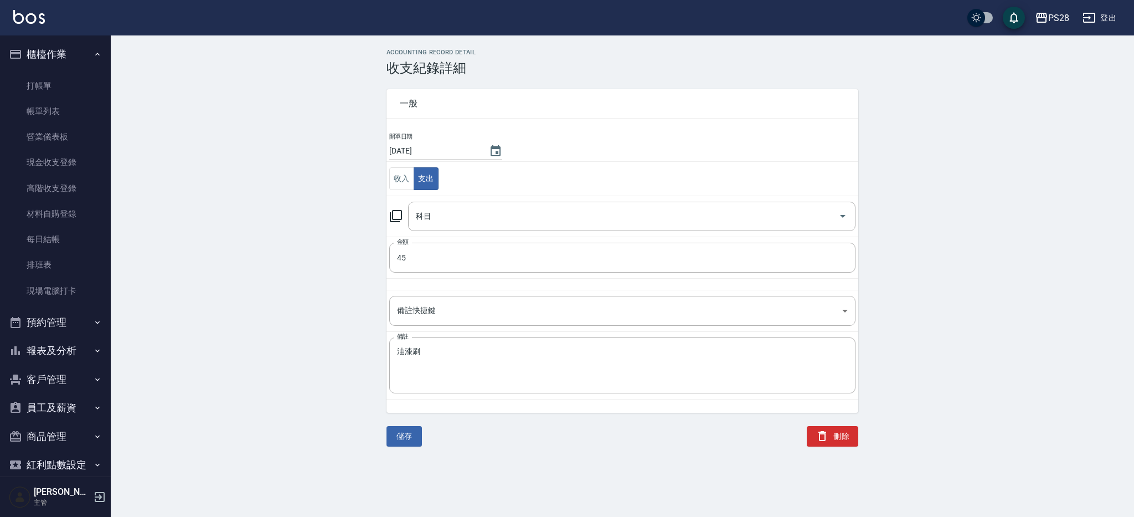
type input "26 其他(雜項)收支"
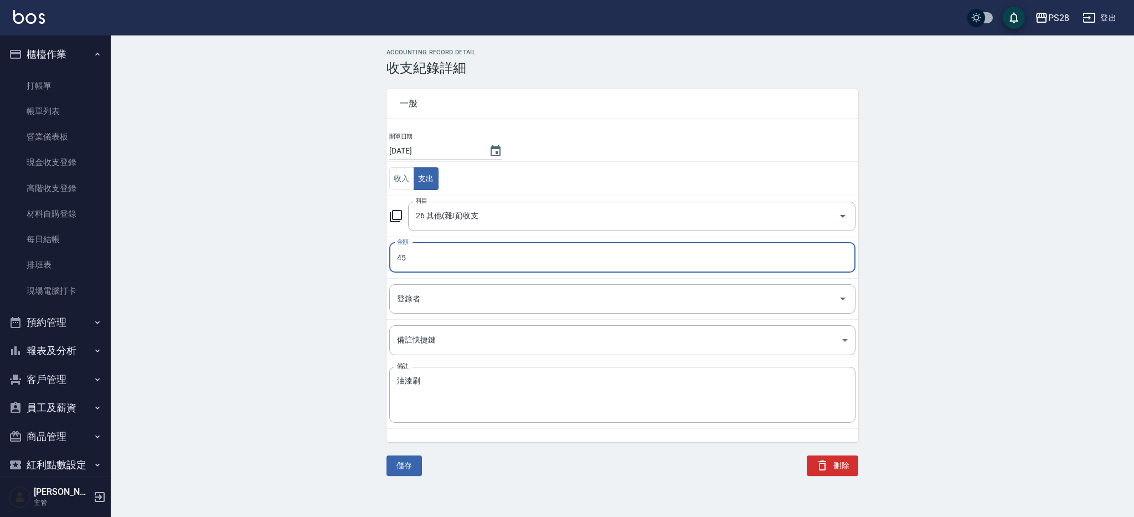
drag, startPoint x: 404, startPoint y: 255, endPoint x: 359, endPoint y: 257, distance: 45.5
click at [359, 257] on div "ACCOUNTING RECORD DETAIL 收支紀錄詳細 一般 開單日期 2025/08/14 收入 支出 科目 26 其他(雜項)收支 科目 金額 4…" at bounding box center [623, 262] width 1024 height 427
type input "35"
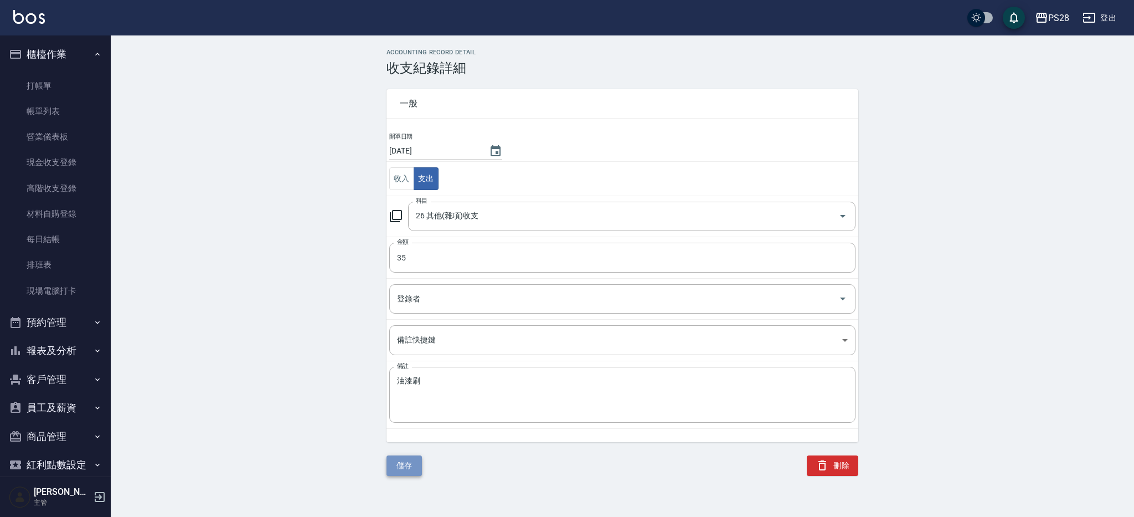
click at [401, 465] on button "儲存" at bounding box center [404, 465] width 35 height 20
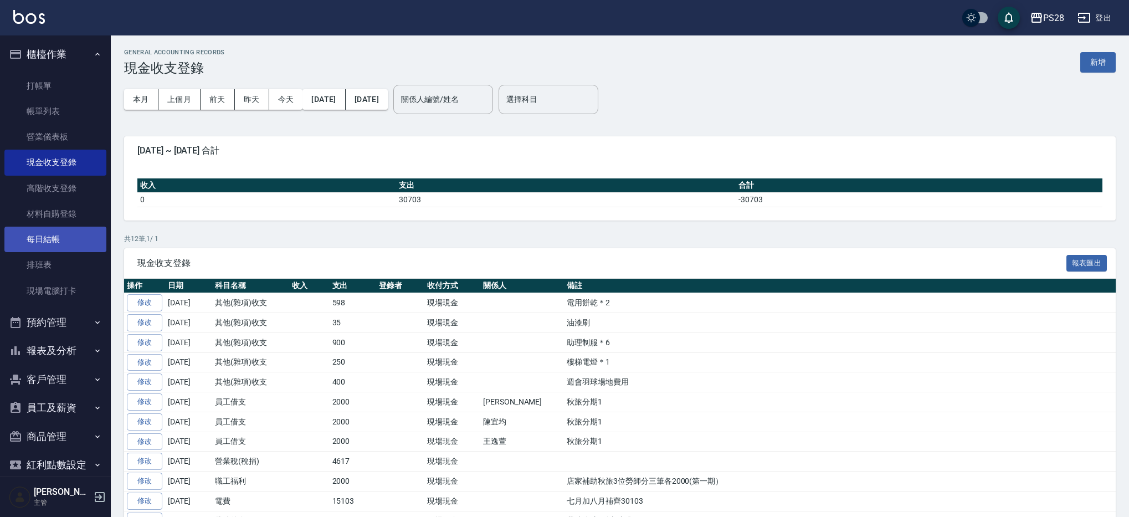
click at [56, 236] on link "每日結帳" at bounding box center [55, 239] width 102 height 25
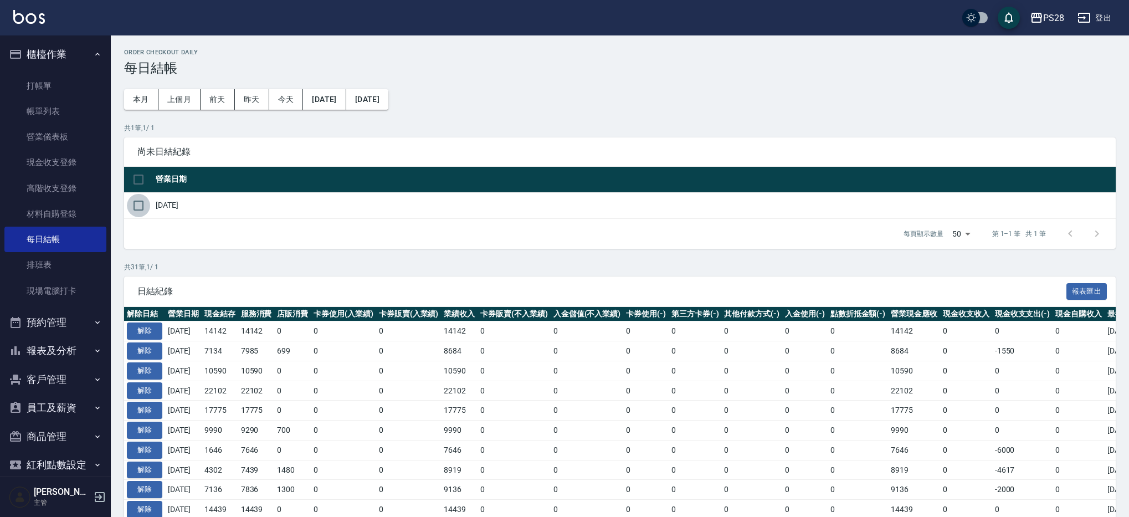
click at [132, 203] on input "checkbox" at bounding box center [138, 205] width 23 height 23
checkbox input "true"
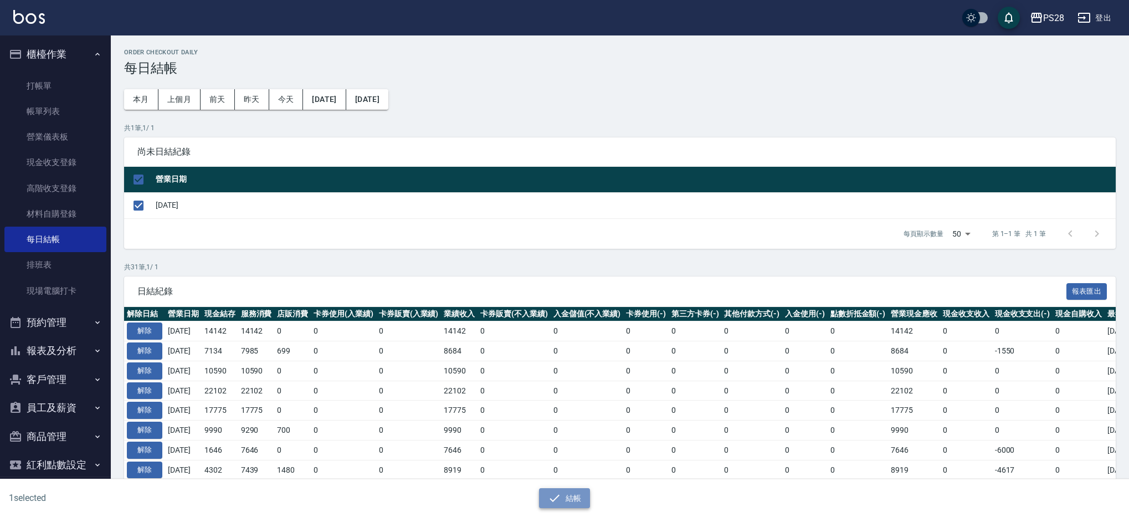
click at [577, 503] on button "結帳" at bounding box center [565, 498] width 52 height 20
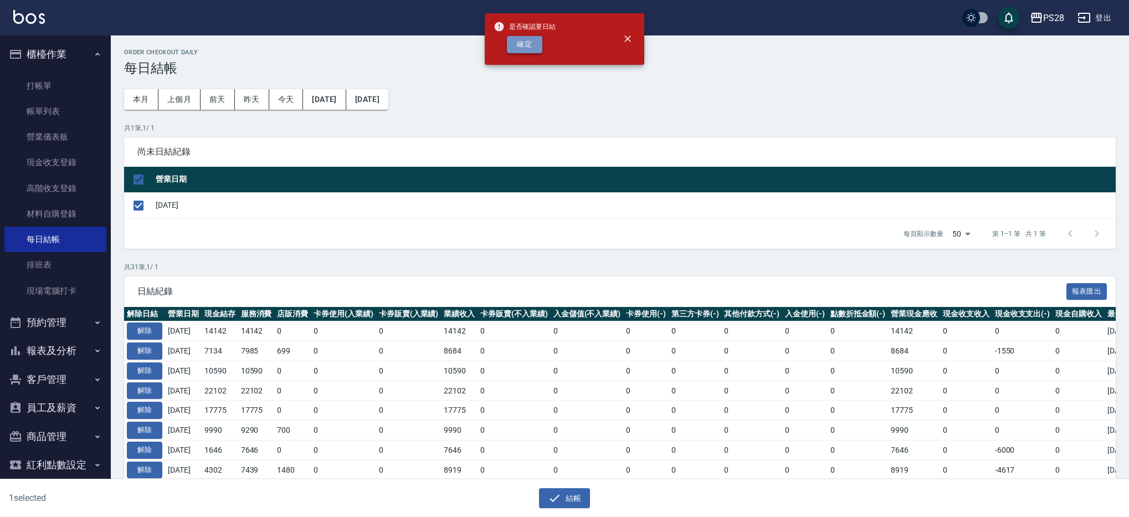
click at [513, 53] on button "確定" at bounding box center [524, 44] width 35 height 17
checkbox input "false"
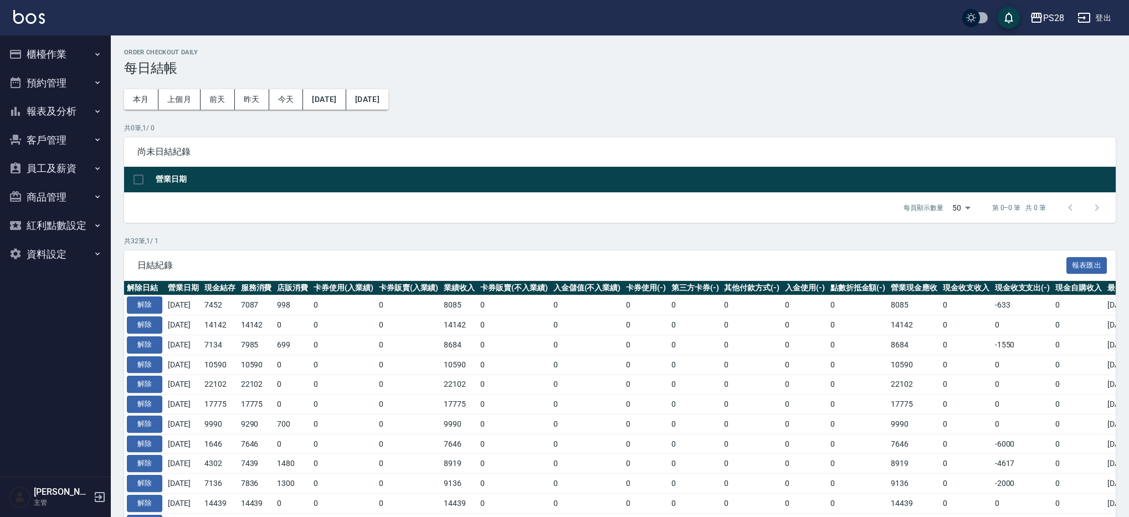
scroll to position [1, 0]
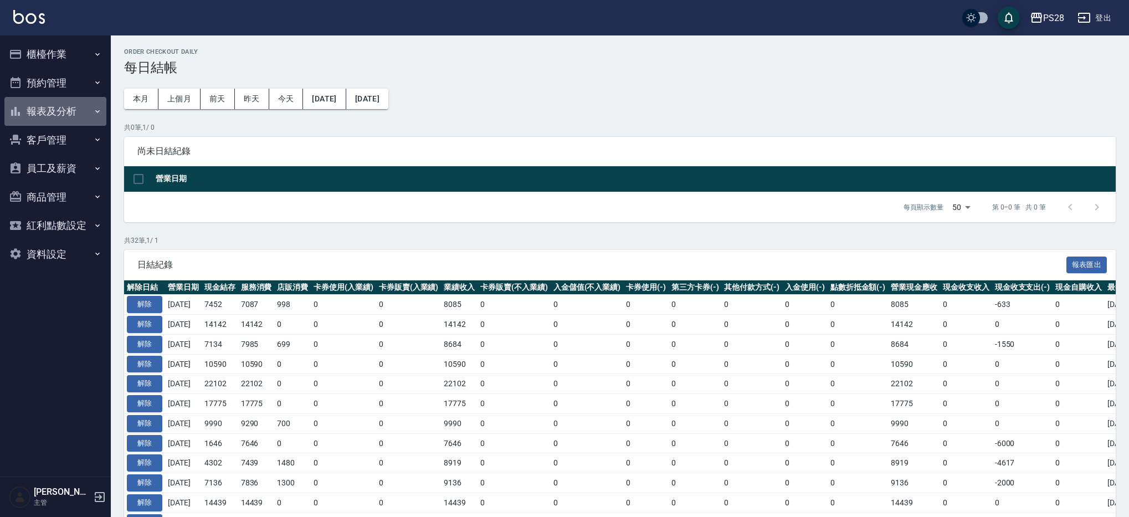
click at [80, 106] on button "報表及分析" at bounding box center [55, 111] width 102 height 29
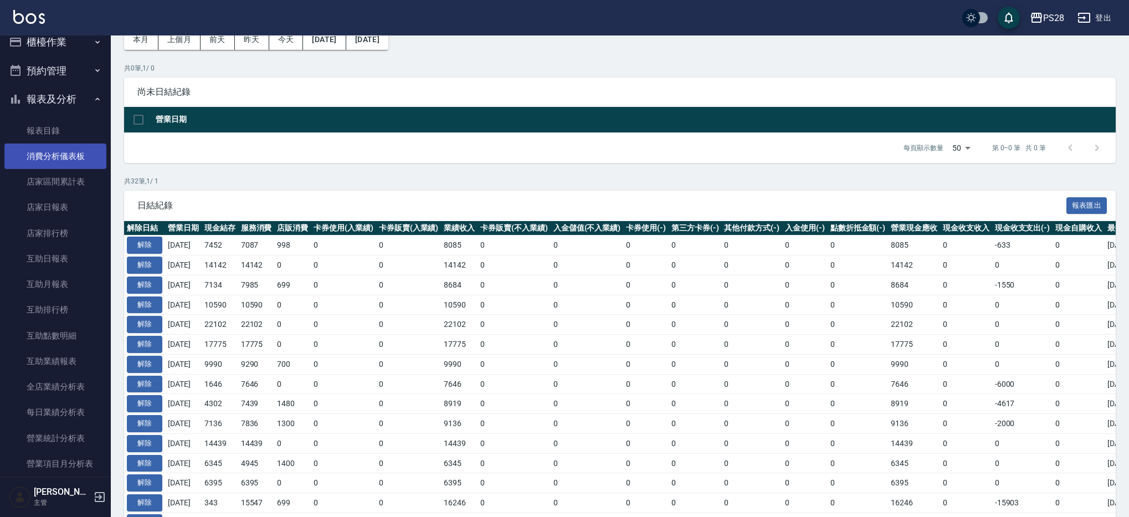
scroll to position [0, 0]
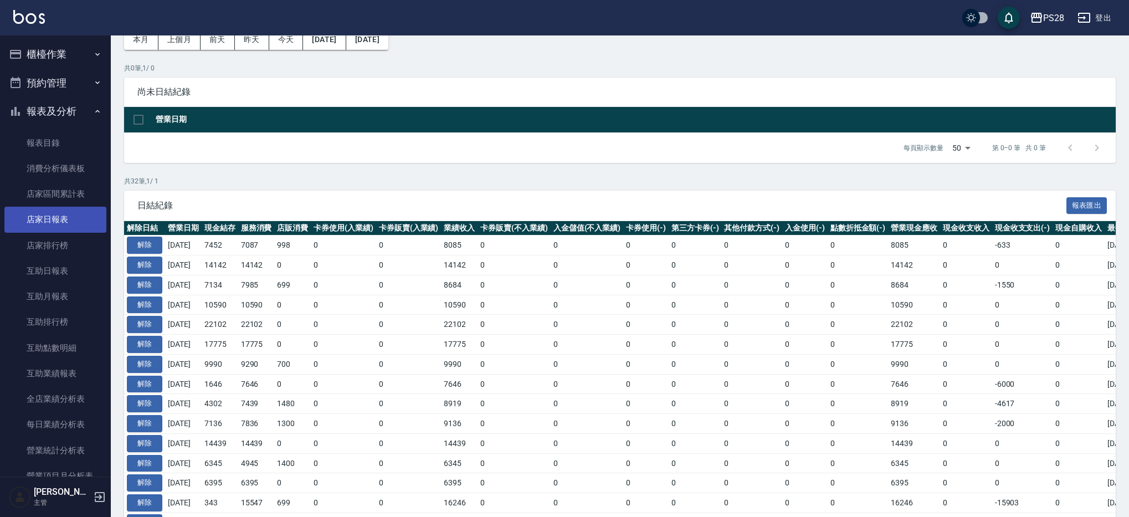
click at [69, 215] on link "店家日報表" at bounding box center [55, 219] width 102 height 25
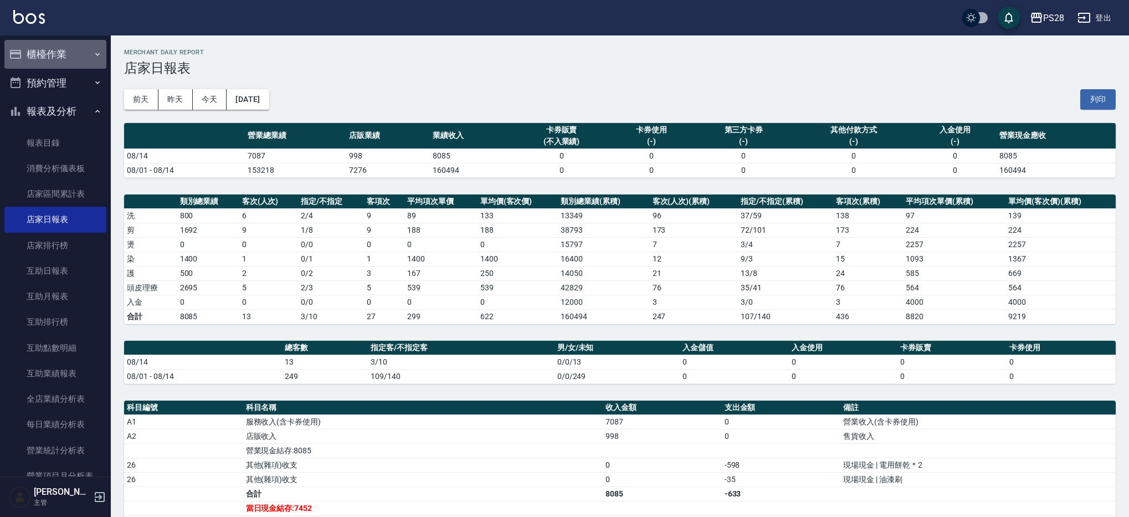
drag, startPoint x: 61, startPoint y: 51, endPoint x: 71, endPoint y: 115, distance: 64.4
click at [61, 51] on button "櫃檯作業" at bounding box center [55, 54] width 102 height 29
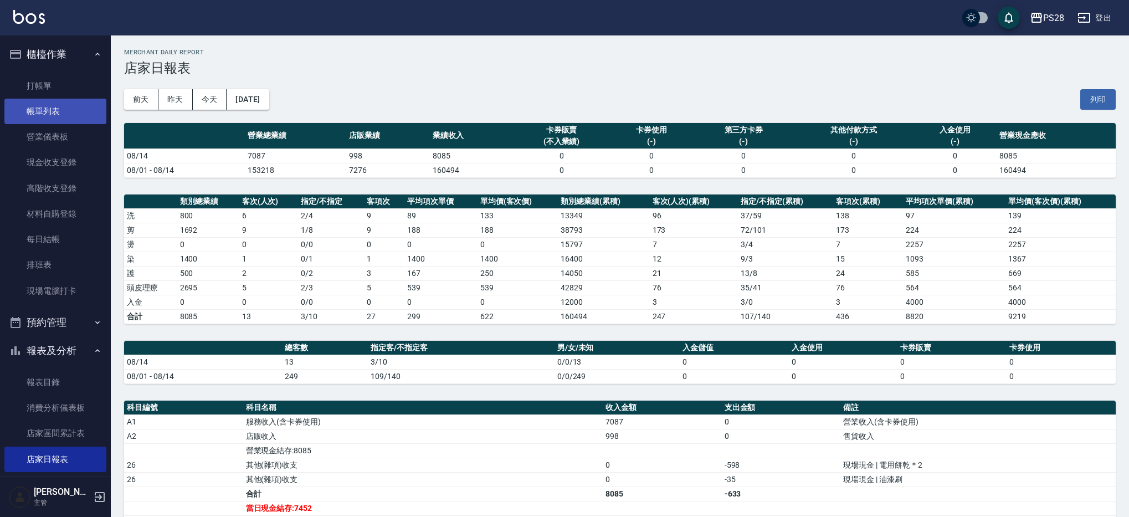
click at [66, 111] on link "帳單列表" at bounding box center [55, 111] width 102 height 25
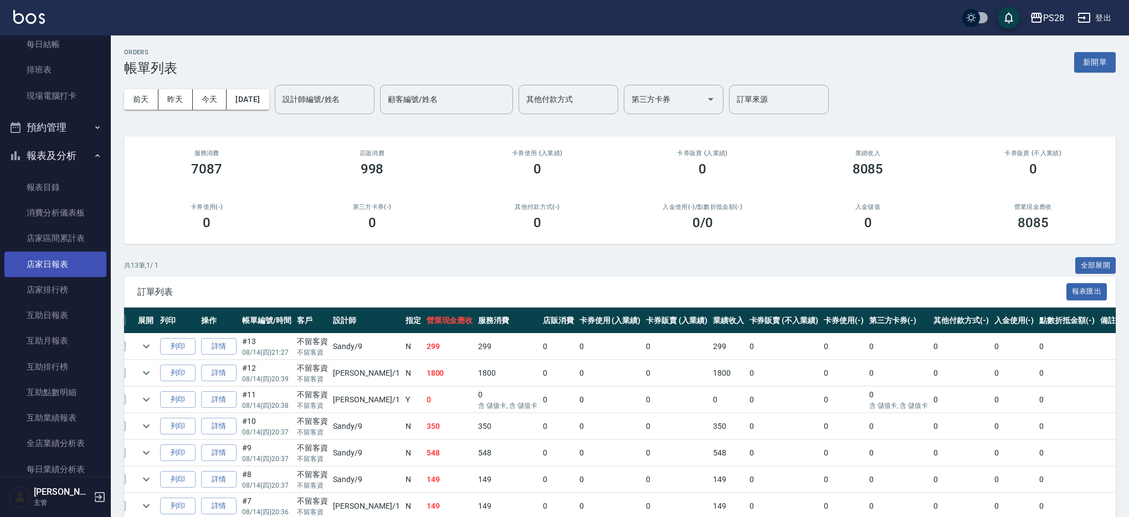
click at [55, 254] on link "店家日報表" at bounding box center [55, 263] width 102 height 25
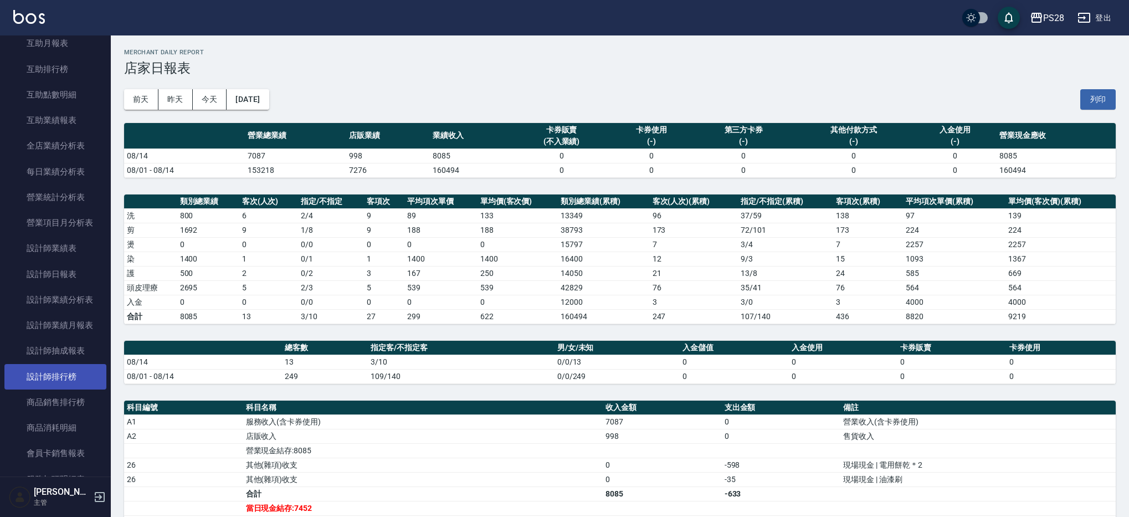
scroll to position [493, 0]
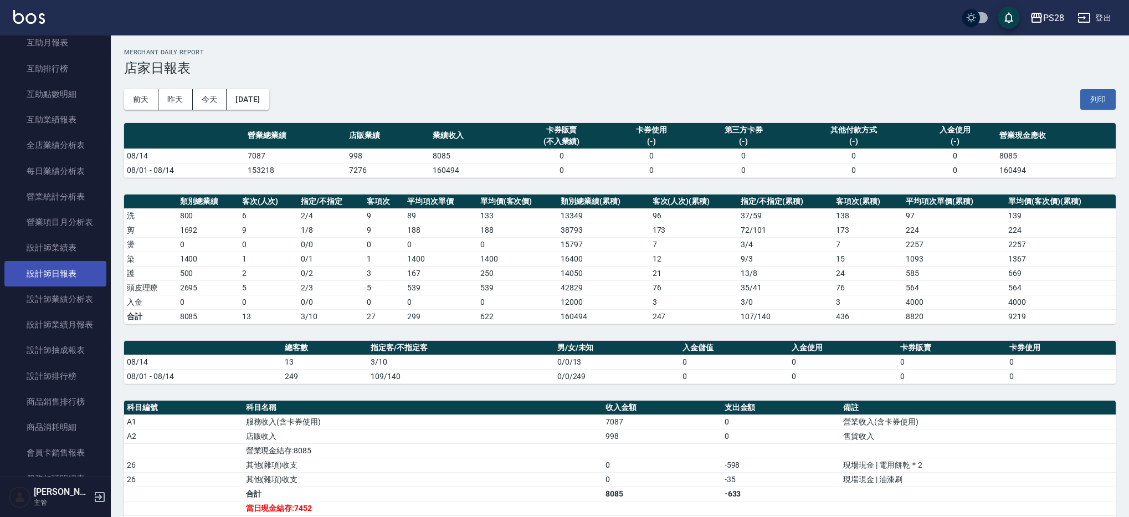
click at [79, 263] on link "設計師日報表" at bounding box center [55, 273] width 102 height 25
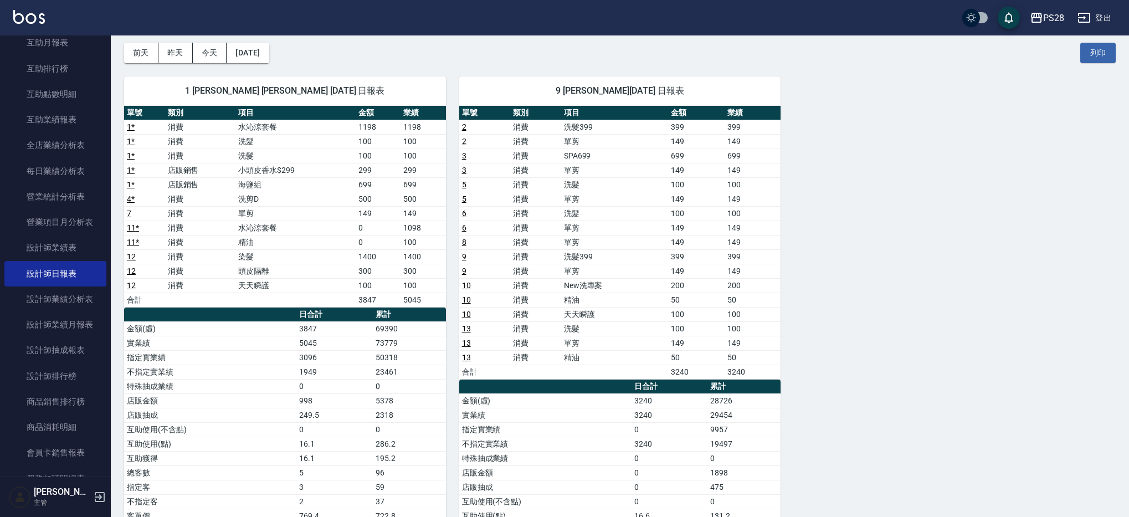
scroll to position [47, 0]
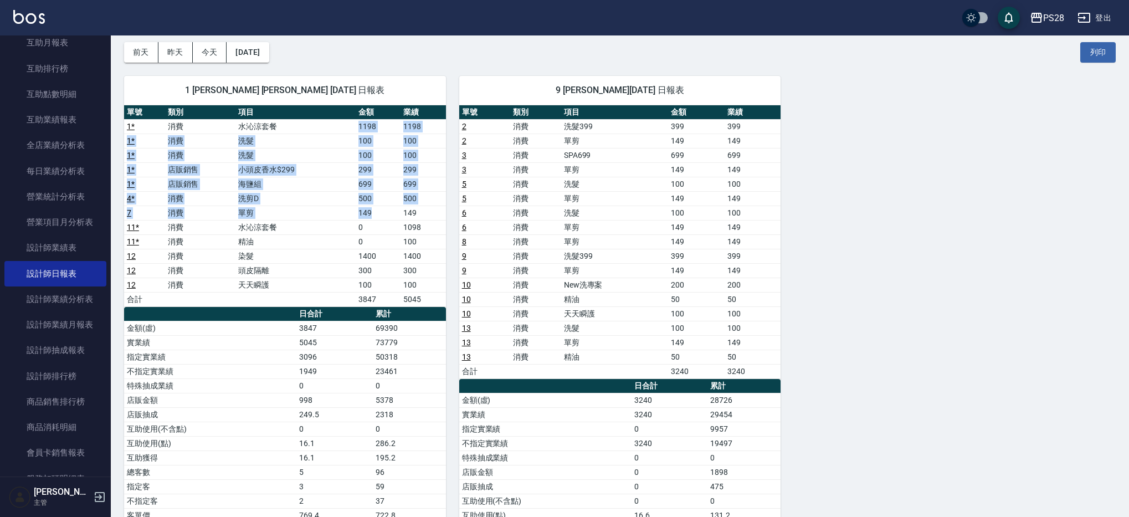
drag, startPoint x: 342, startPoint y: 125, endPoint x: 379, endPoint y: 217, distance: 99.2
click at [382, 213] on tbody "1 * 消費 水沁涼套餐 1198 1198 1 * 消費 洗髮 100 100 1 * 消費 洗髮 100 100 1 * 店販銷售 小頭皮香水$299 2…" at bounding box center [285, 212] width 322 height 187
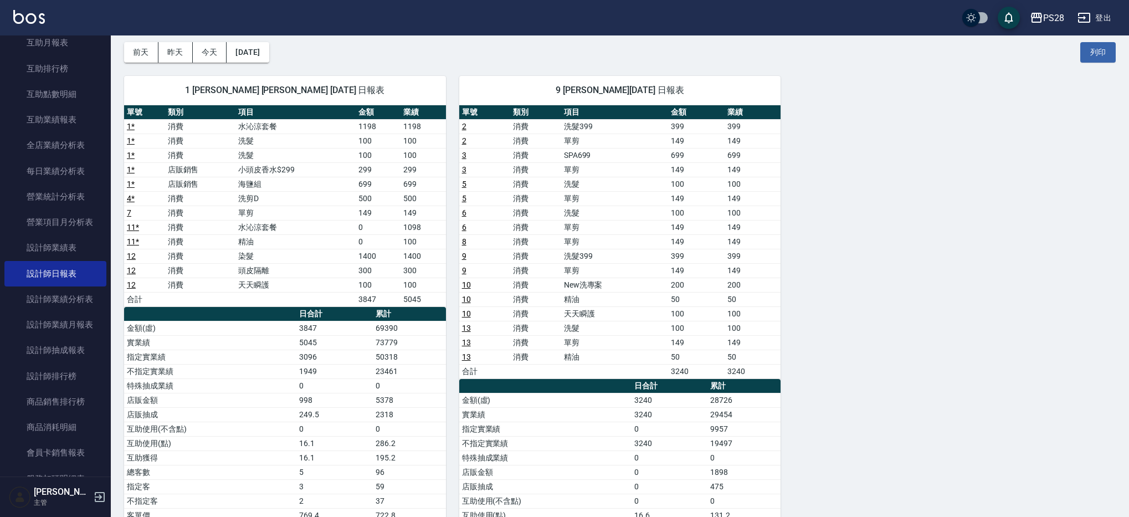
drag, startPoint x: 379, startPoint y: 237, endPoint x: 397, endPoint y: 229, distance: 19.3
click at [379, 237] on td "0" at bounding box center [378, 241] width 45 height 14
click at [377, 222] on tr "11 * 消費 水沁涼套餐 0 1098" at bounding box center [285, 227] width 322 height 14
drag, startPoint x: 330, startPoint y: 132, endPoint x: 351, endPoint y: 146, distance: 25.5
click at [346, 130] on td "水沁涼套餐" at bounding box center [295, 126] width 120 height 14
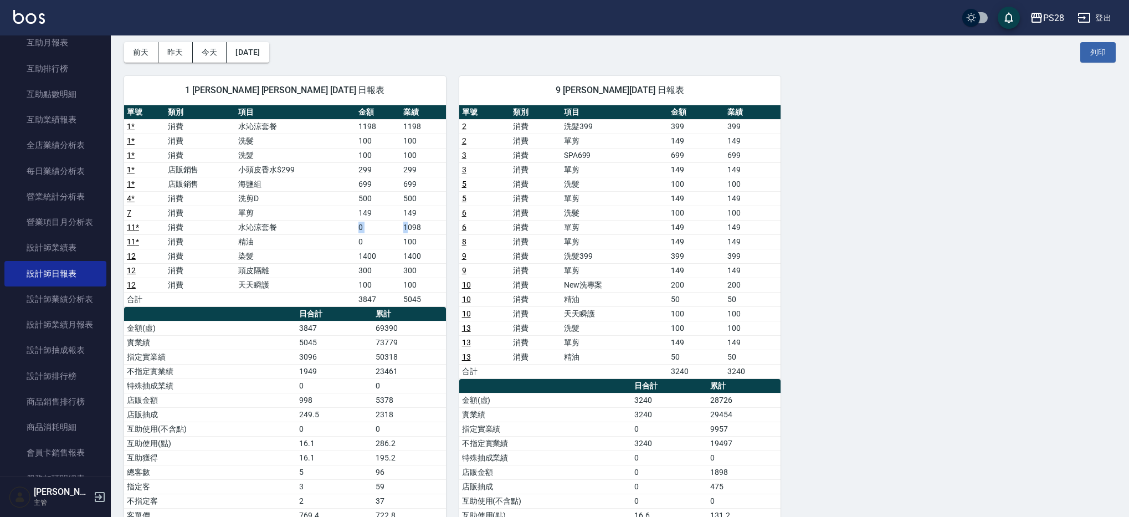
drag, startPoint x: 348, startPoint y: 229, endPoint x: 410, endPoint y: 225, distance: 62.1
click at [410, 225] on tr "11 * 消費 水沁涼套餐 0 1098" at bounding box center [285, 227] width 322 height 14
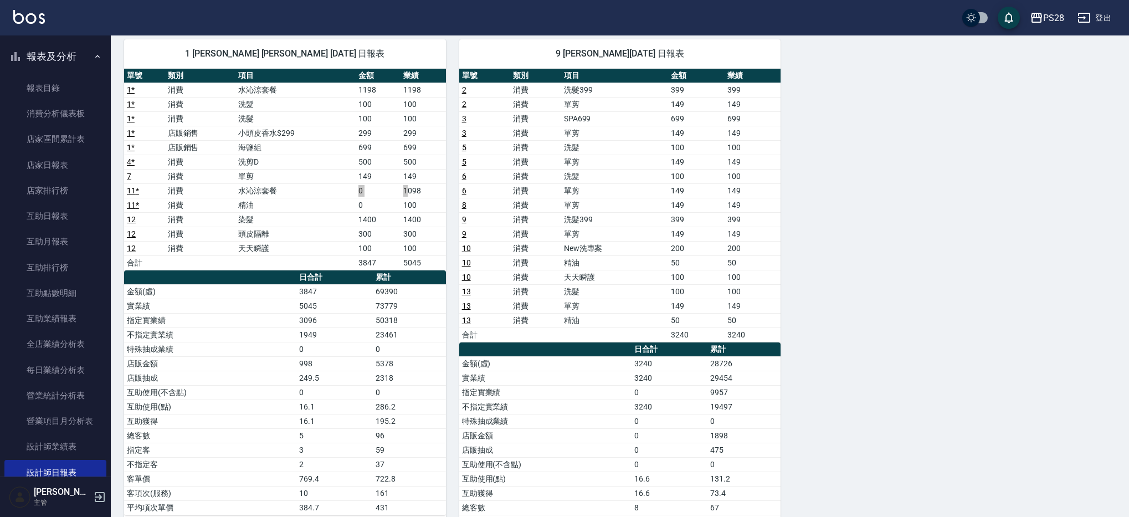
scroll to position [252, 0]
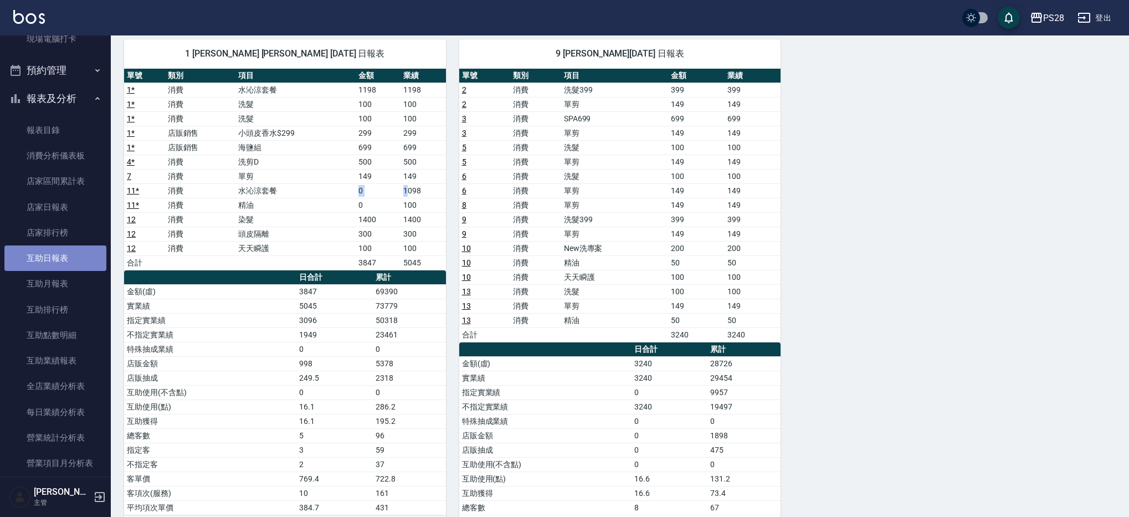
click at [65, 261] on link "互助日報表" at bounding box center [55, 257] width 102 height 25
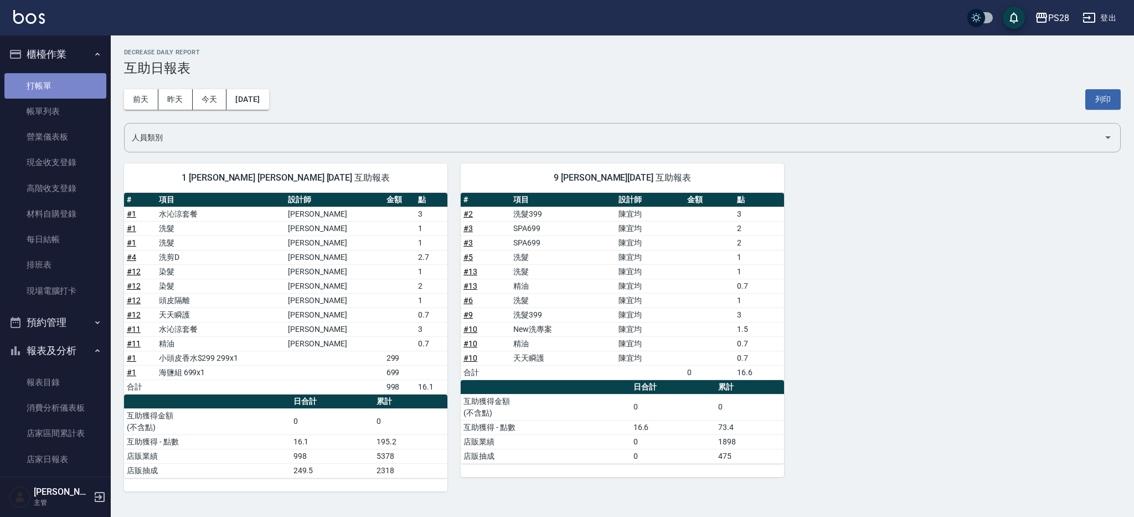
click at [62, 80] on link "打帳單" at bounding box center [55, 85] width 102 height 25
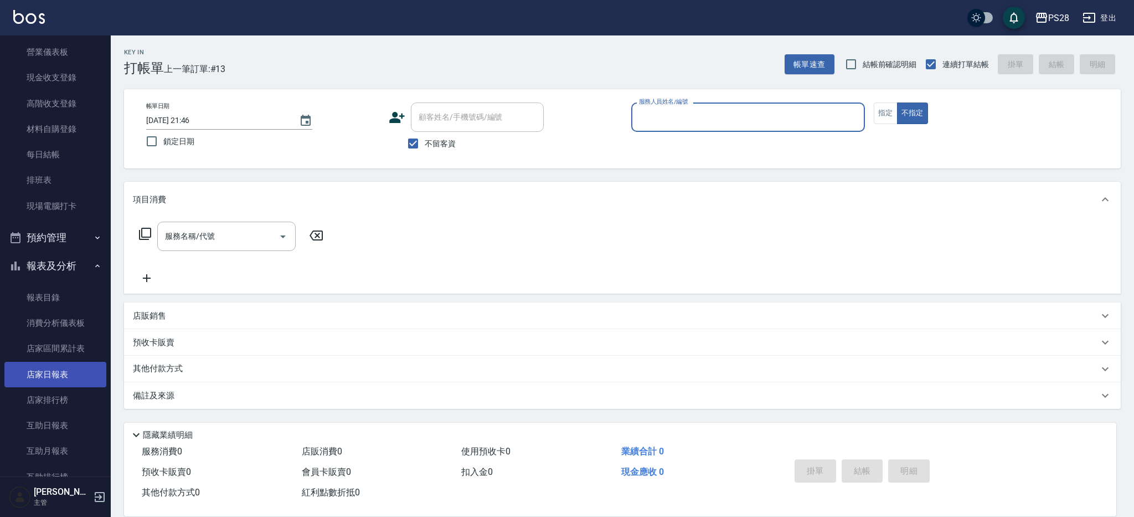
drag, startPoint x: 50, startPoint y: 378, endPoint x: 49, endPoint y: 369, distance: 9.6
click at [50, 378] on link "店家日報表" at bounding box center [55, 374] width 102 height 25
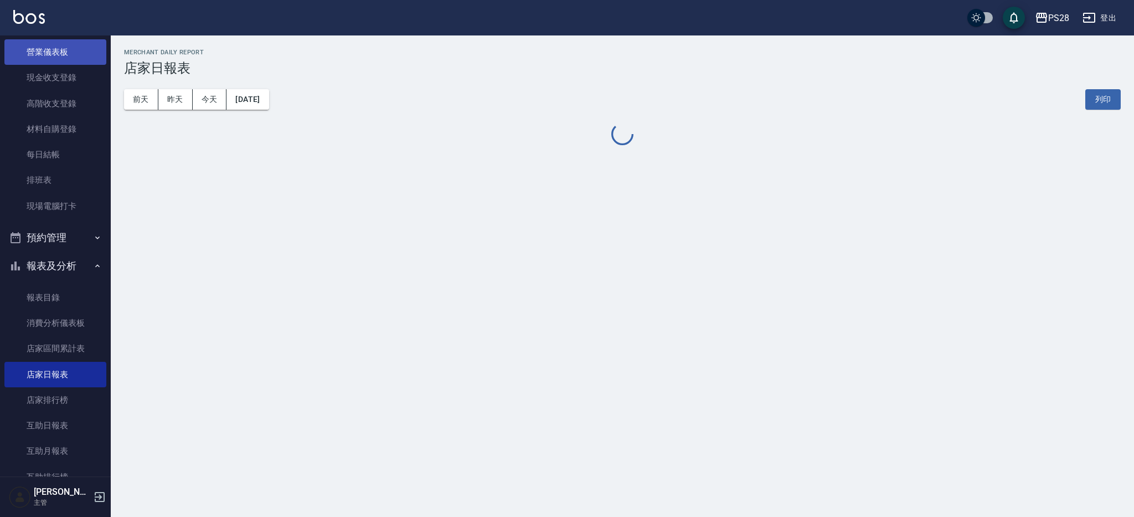
scroll to position [88, 0]
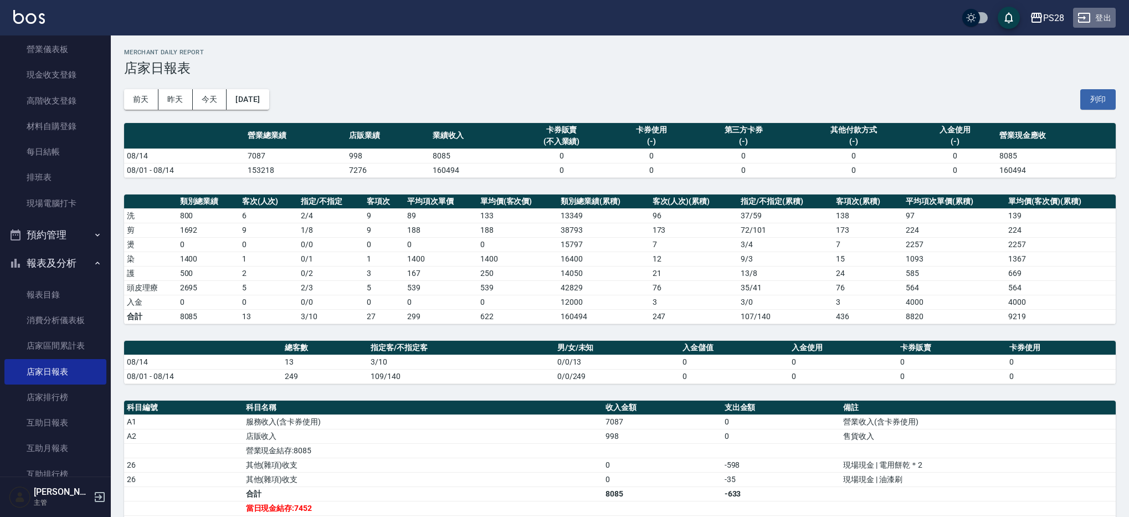
click at [1111, 15] on button "登出" at bounding box center [1094, 18] width 43 height 20
